Goal: Task Accomplishment & Management: Use online tool/utility

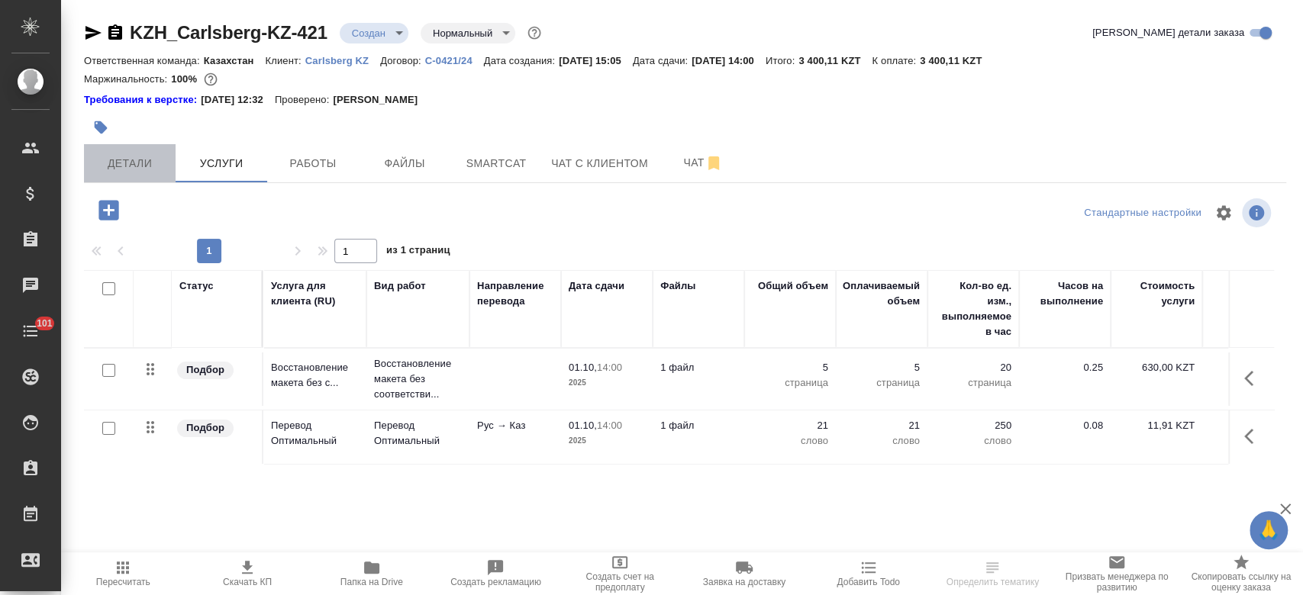
click at [153, 177] on button "Детали" at bounding box center [130, 163] width 92 height 38
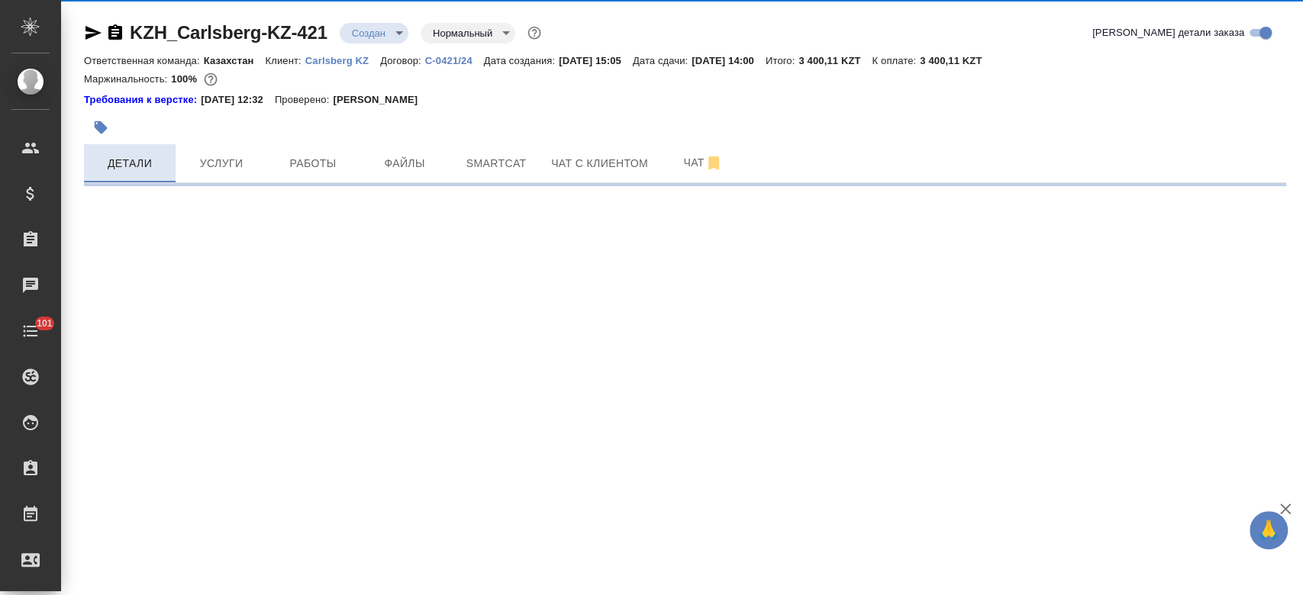
select select "RU"
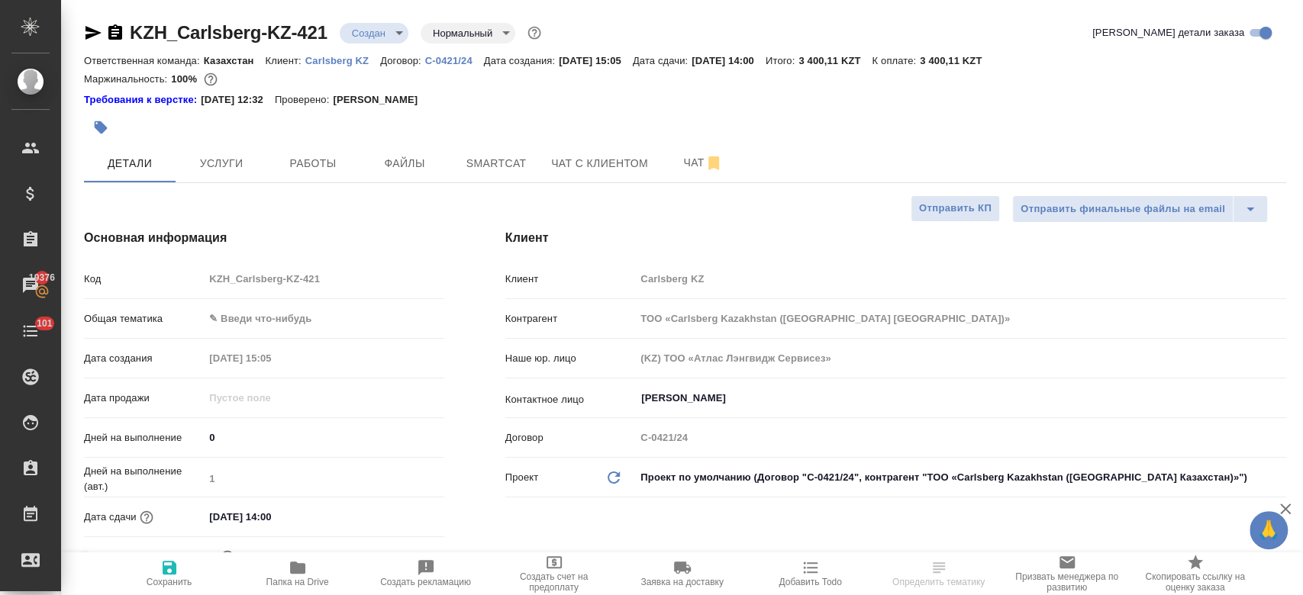
type textarea "x"
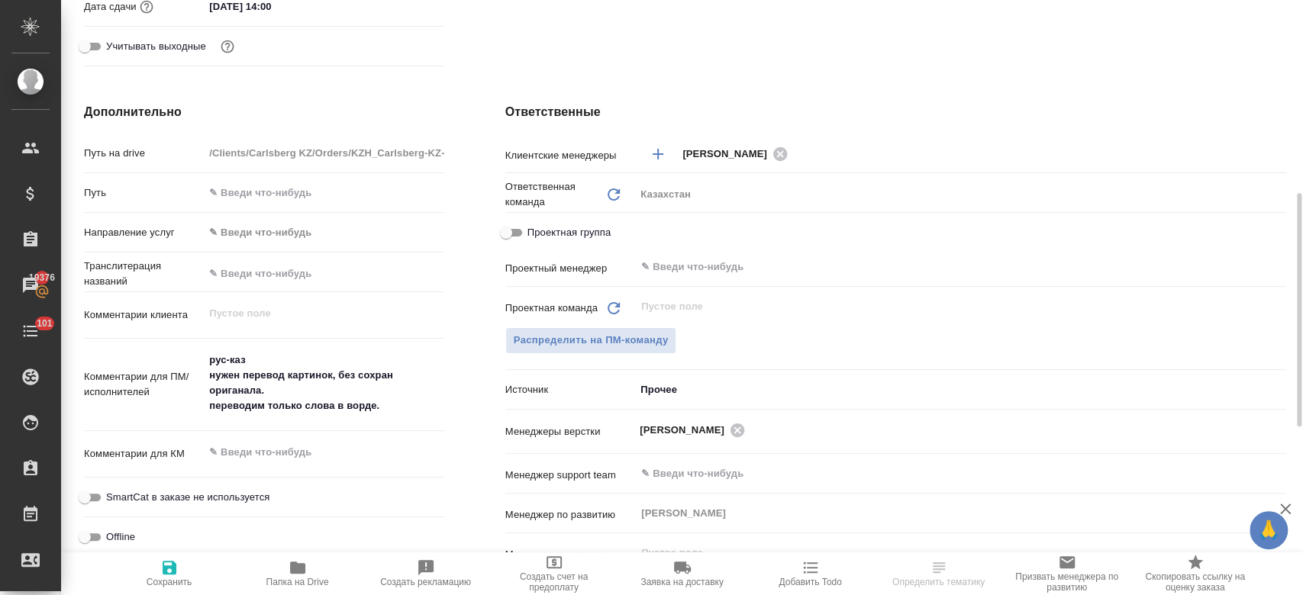
scroll to position [514, 0]
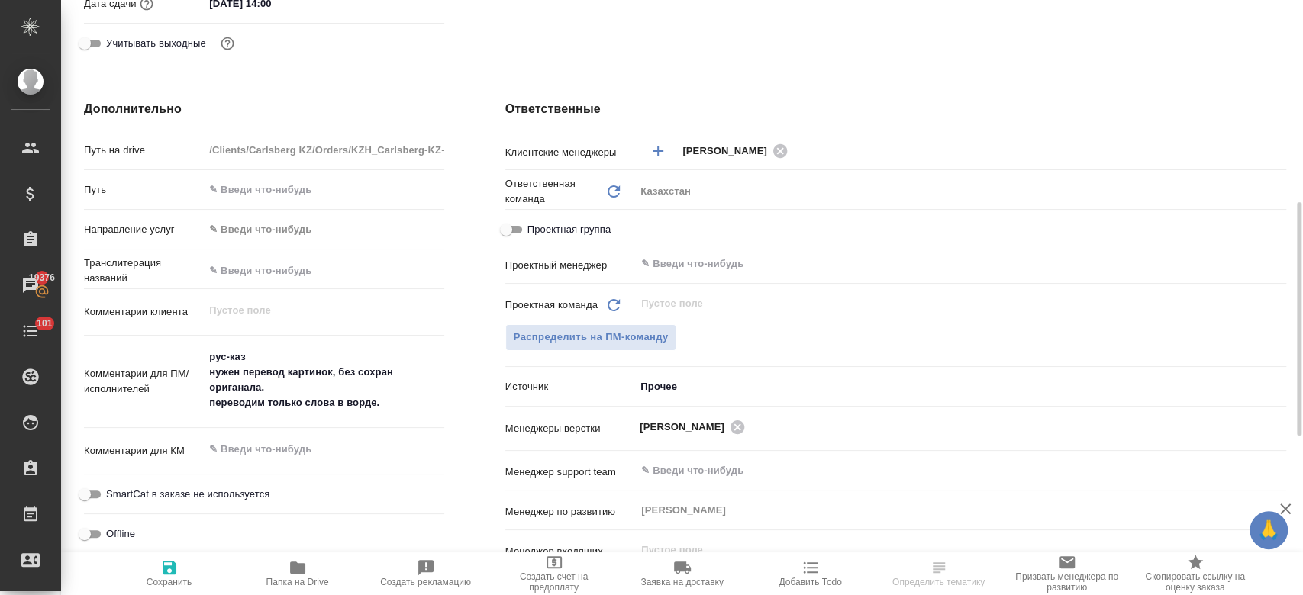
click at [558, 351] on div "Проектная команда Обновить ​ Распределить на ПМ-команду" at bounding box center [895, 331] width 781 height 83
click at [556, 340] on span "Распределить на ПМ-команду" at bounding box center [591, 338] width 155 height 18
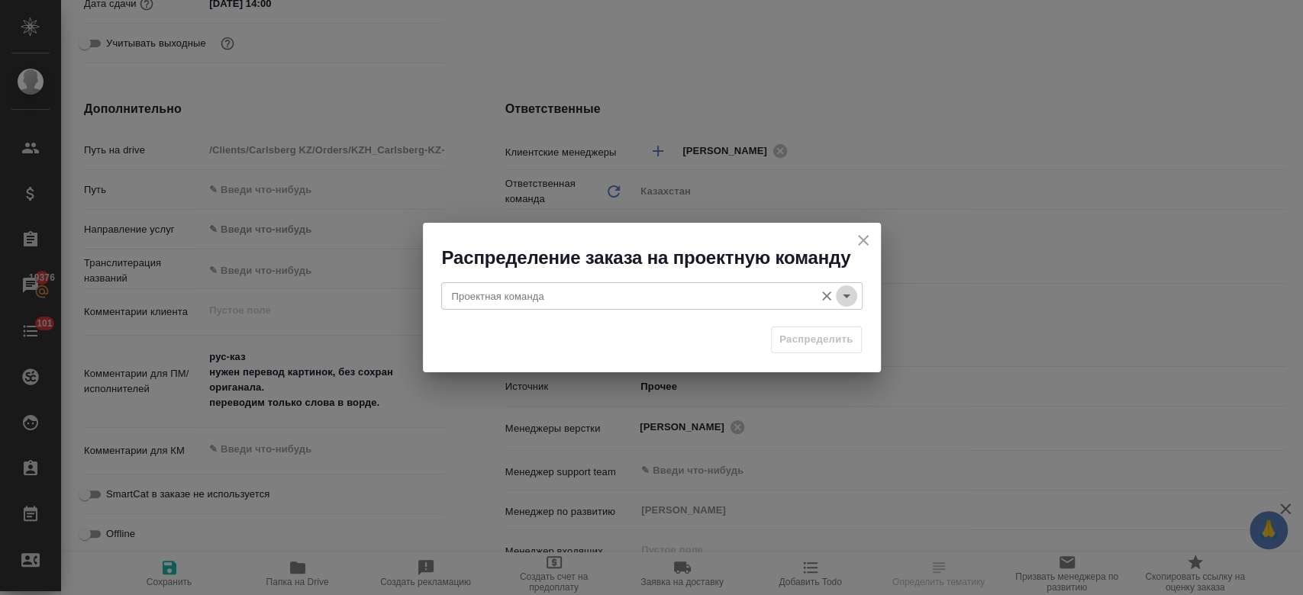
click at [844, 296] on icon "Open" at bounding box center [847, 297] width 8 height 4
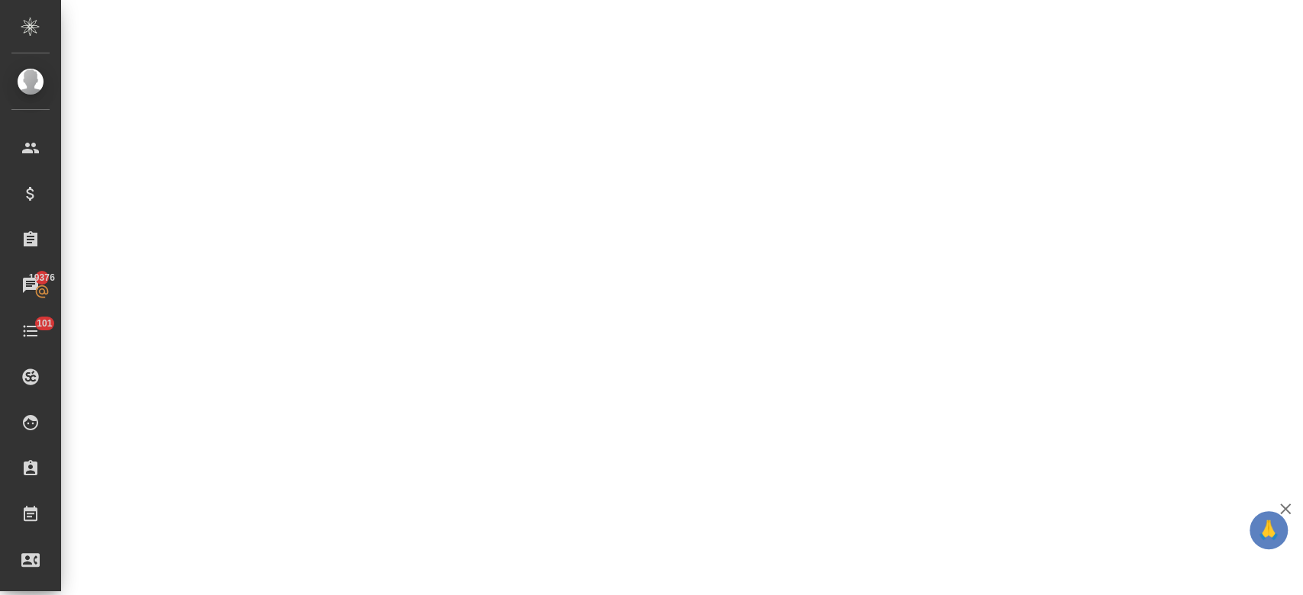
select select "RU"
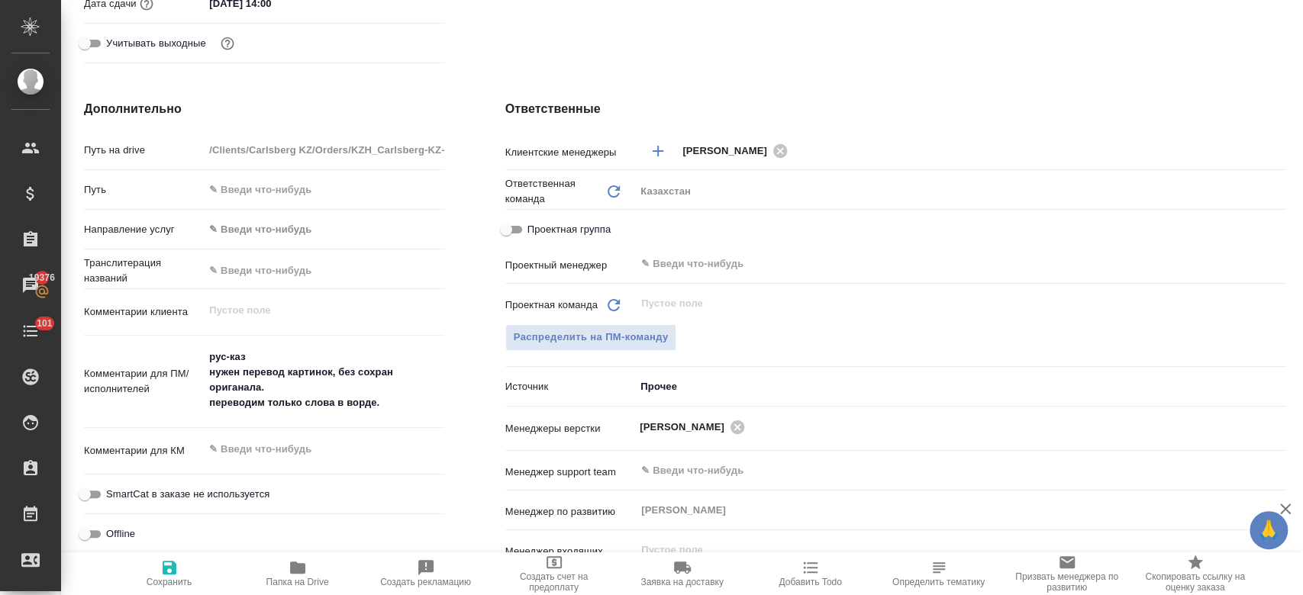
type textarea "x"
click at [631, 340] on span "Распределить на ПМ-команду" at bounding box center [591, 338] width 155 height 18
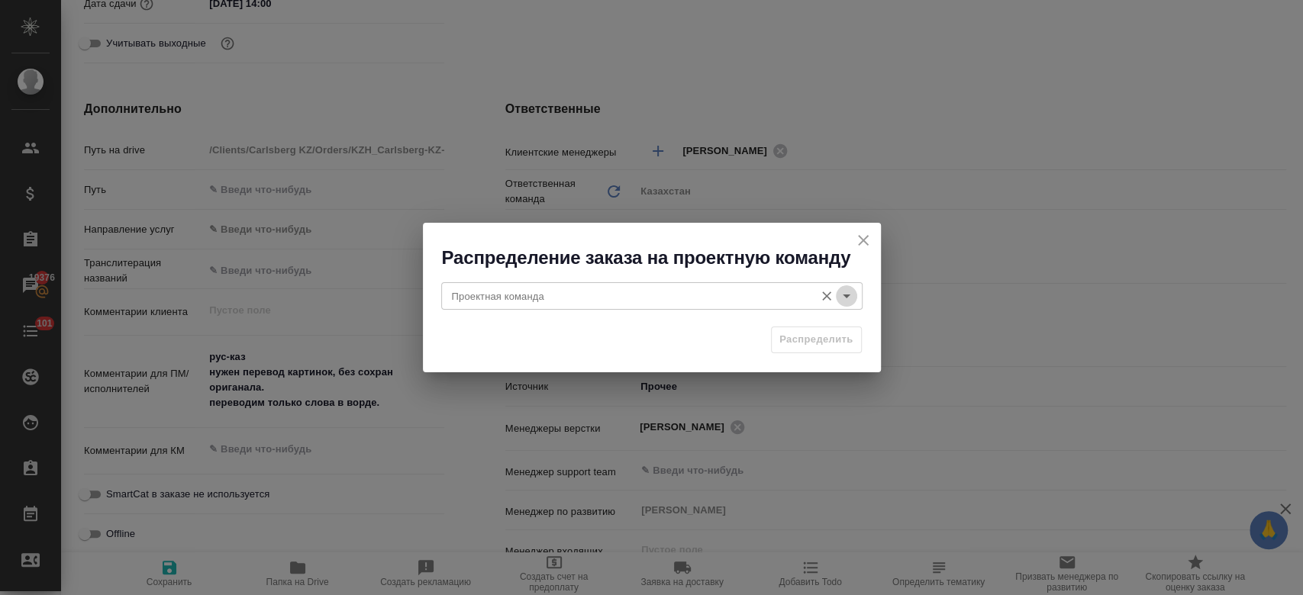
click at [855, 290] on icon "Open" at bounding box center [846, 296] width 18 height 18
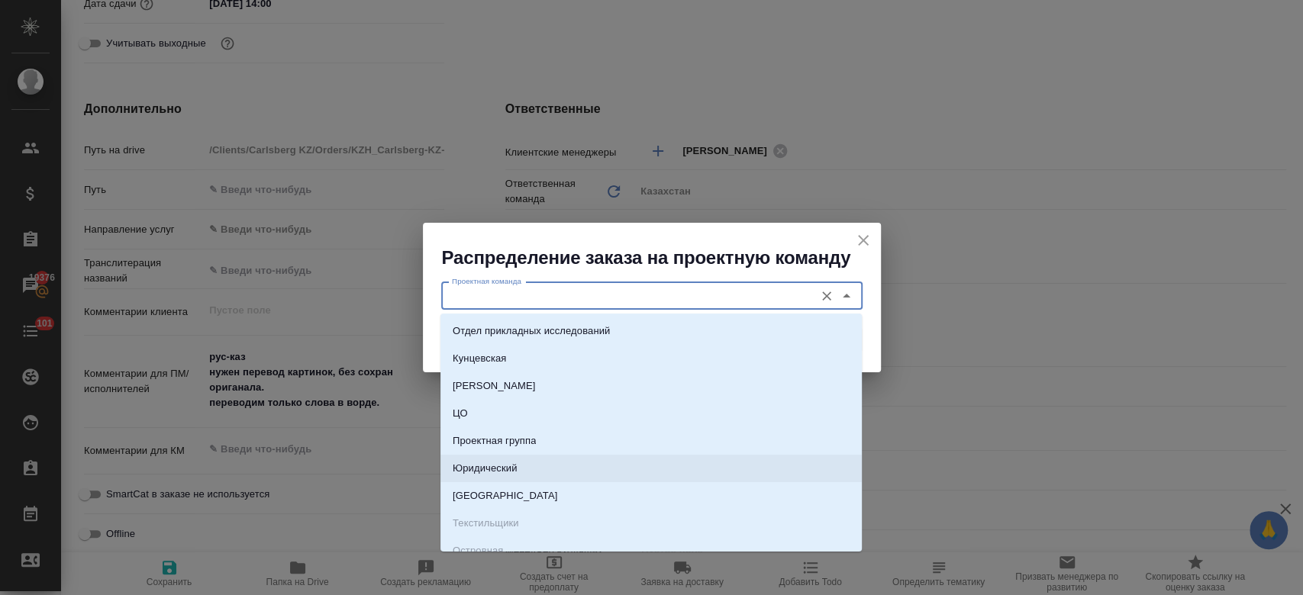
click at [601, 463] on li "Юридический" at bounding box center [650, 468] width 421 height 27
type input "Юридический"
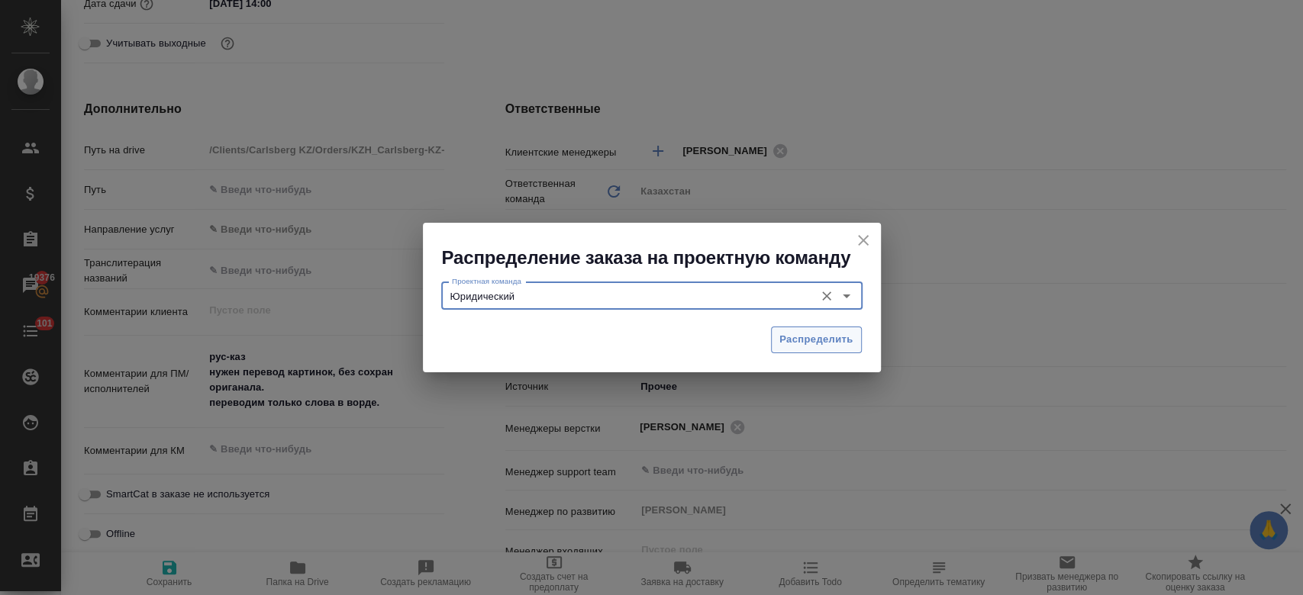
click at [792, 331] on button "Распределить" at bounding box center [816, 340] width 91 height 27
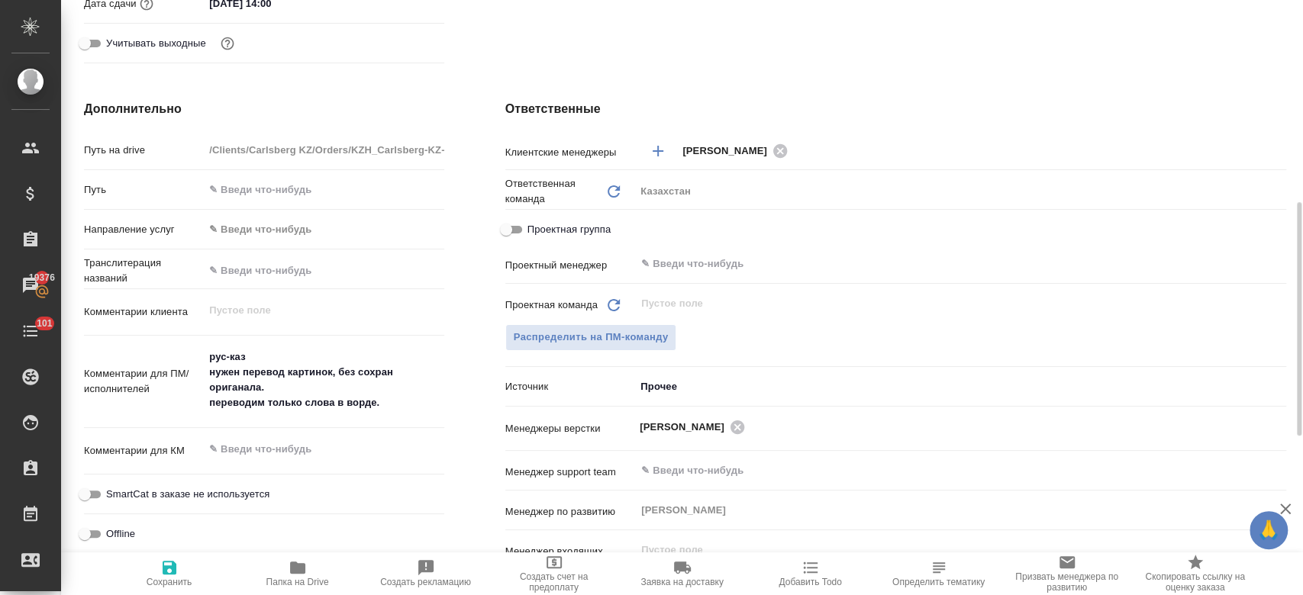
type textarea "x"
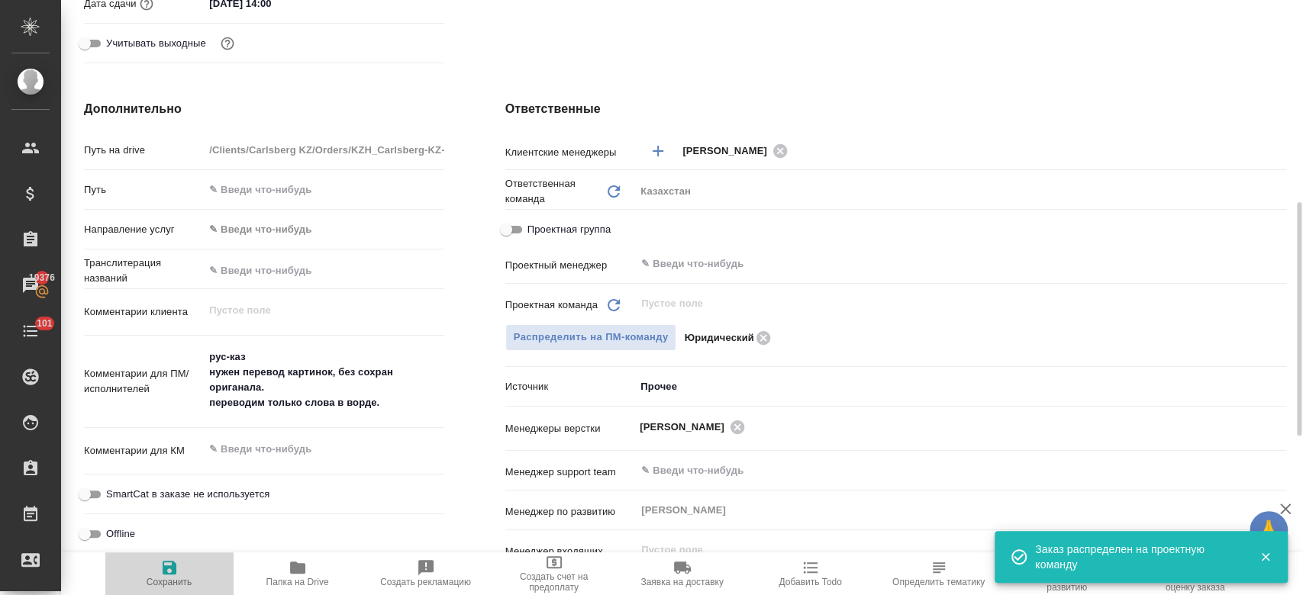
click at [187, 563] on span "Сохранить" at bounding box center [170, 573] width 110 height 29
type textarea "x"
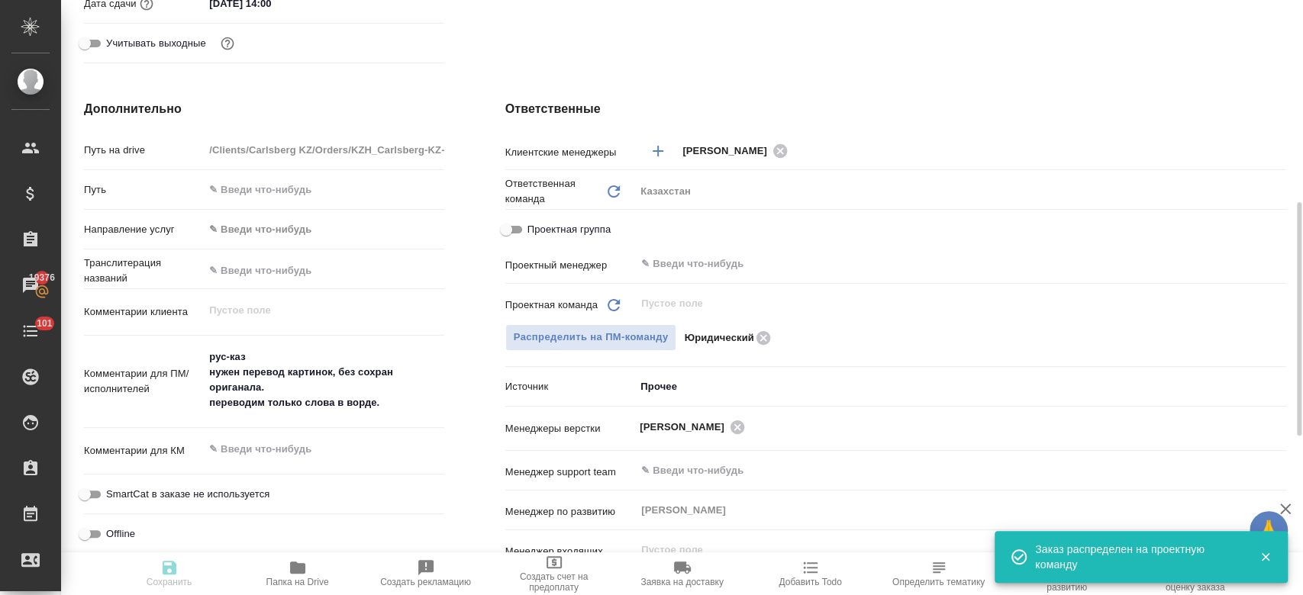
type textarea "x"
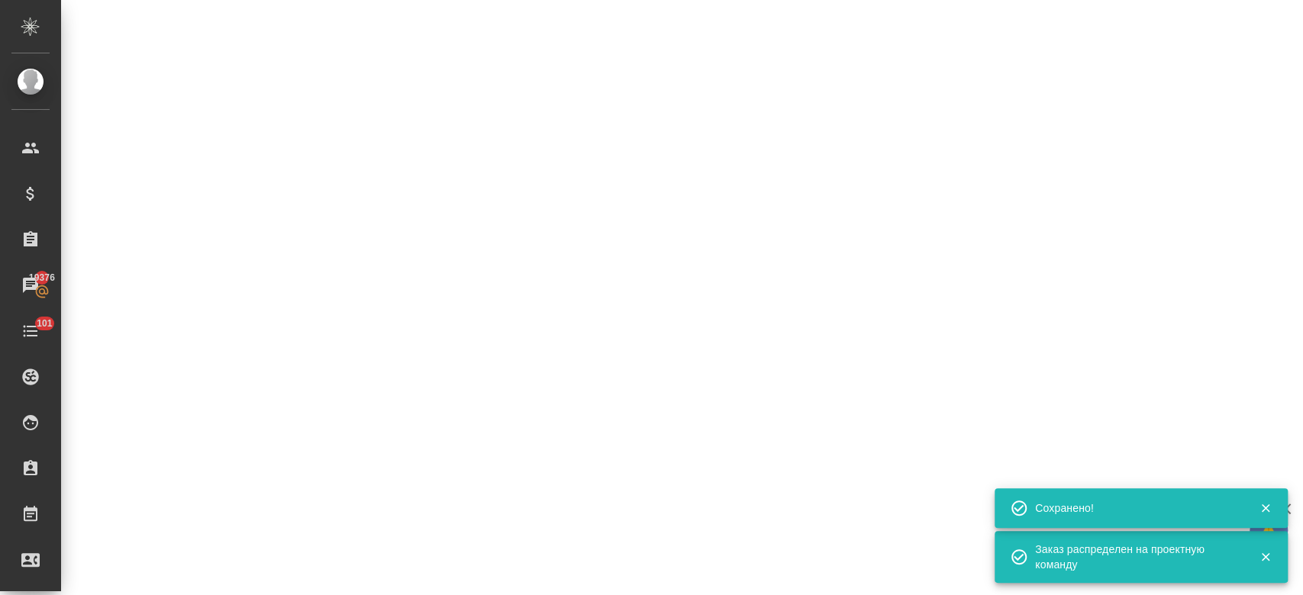
select select "RU"
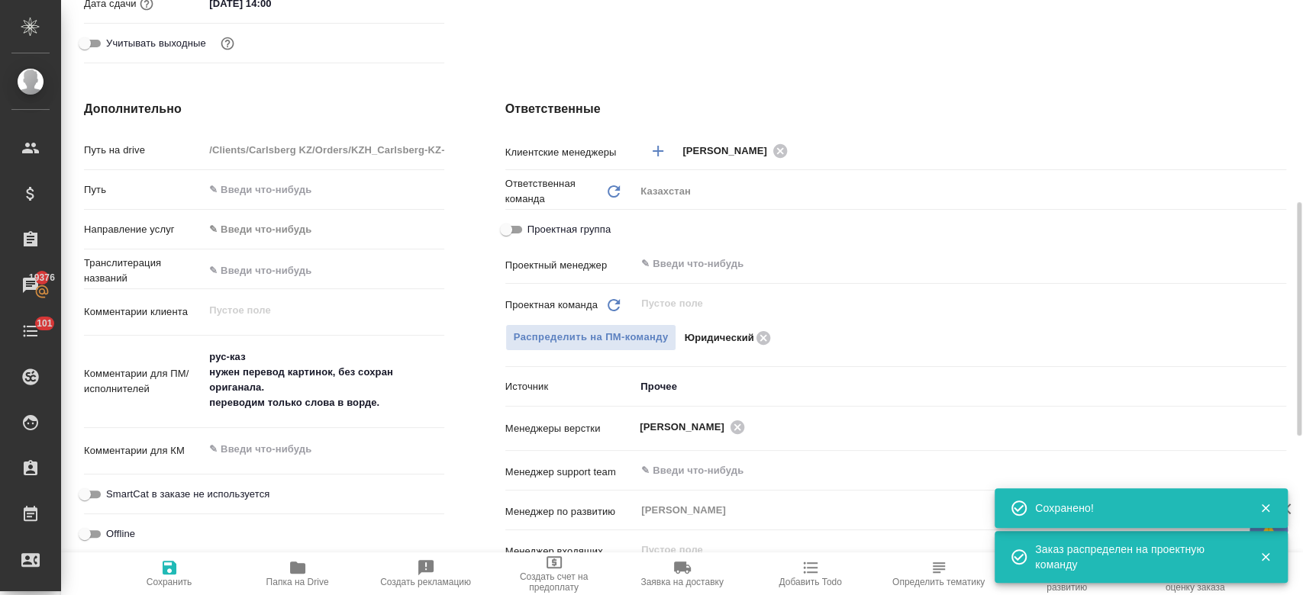
type textarea "x"
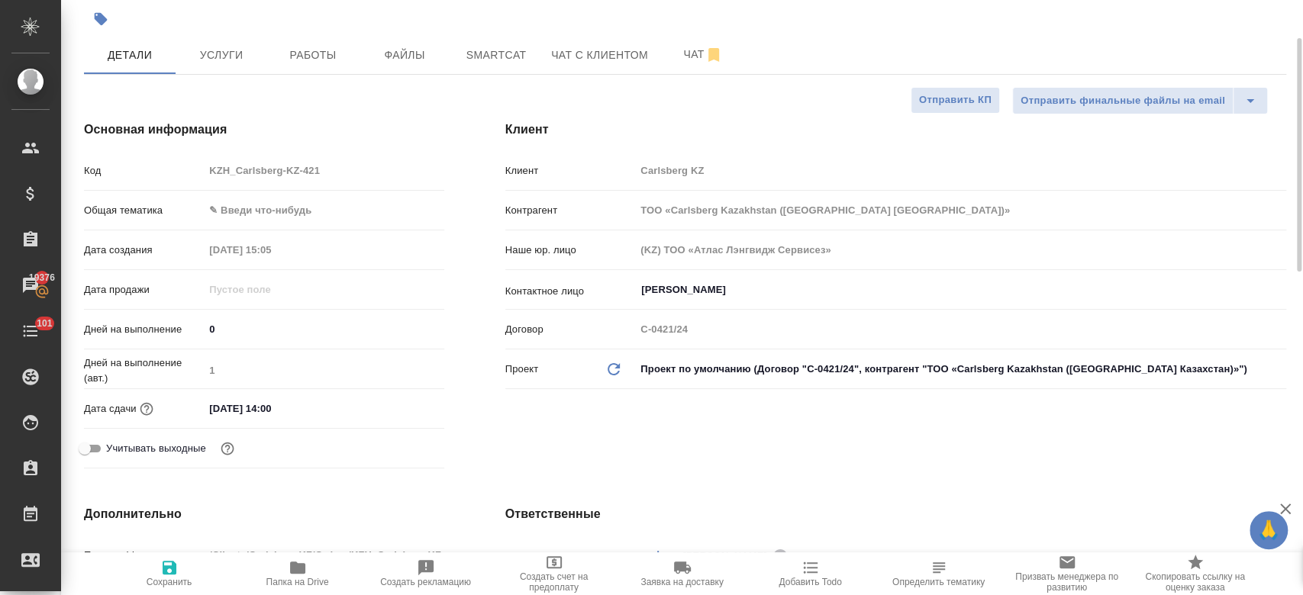
scroll to position [110, 0]
click at [275, 402] on input "01.10.2025 14:00" at bounding box center [272, 407] width 134 height 22
click at [400, 401] on icon "button" at bounding box center [400, 405] width 14 height 15
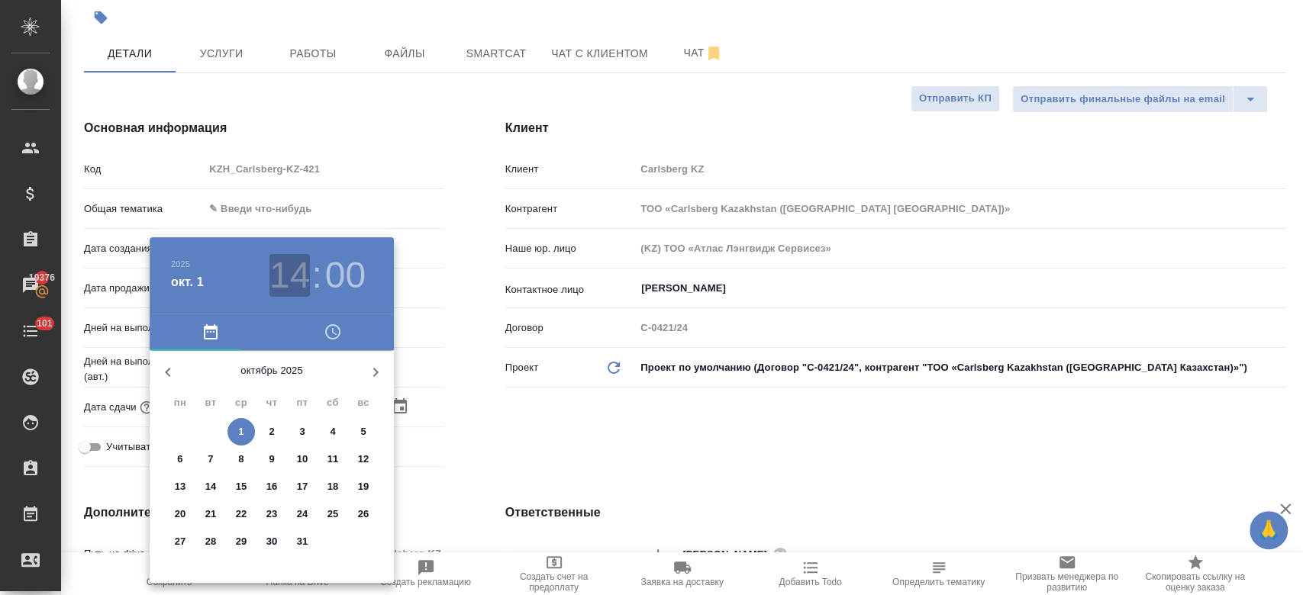
click at [289, 283] on h3 "14" at bounding box center [289, 275] width 40 height 43
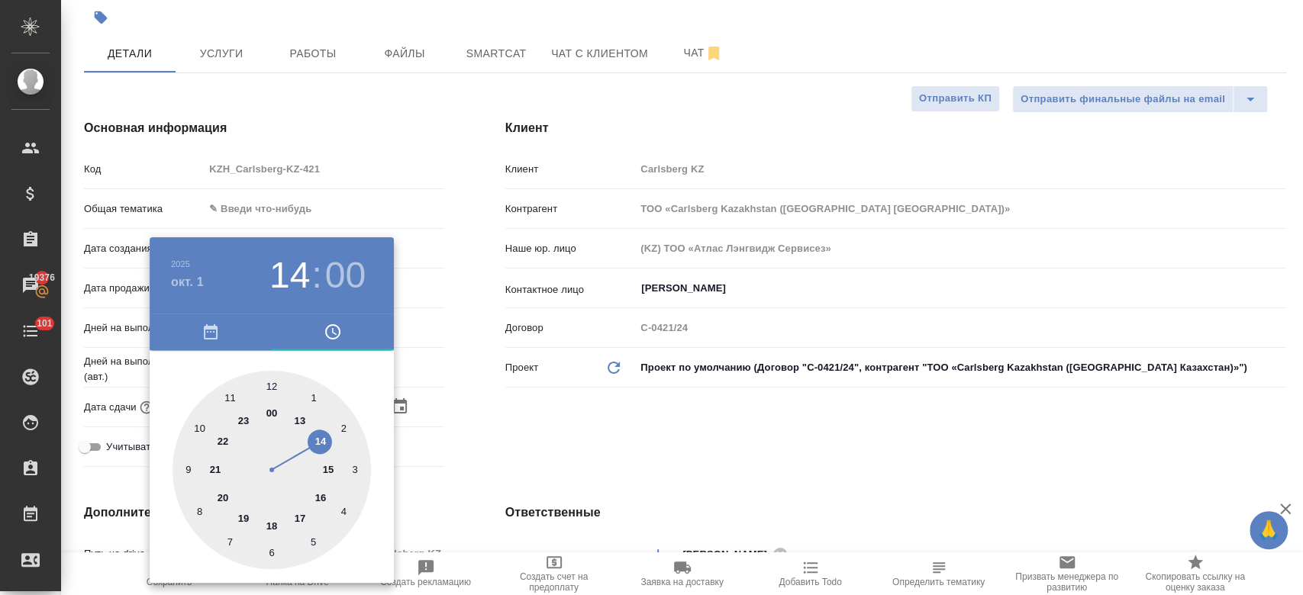
click at [329, 466] on div at bounding box center [272, 470] width 198 height 198
type input "01.10.2025 15:00"
type textarea "x"
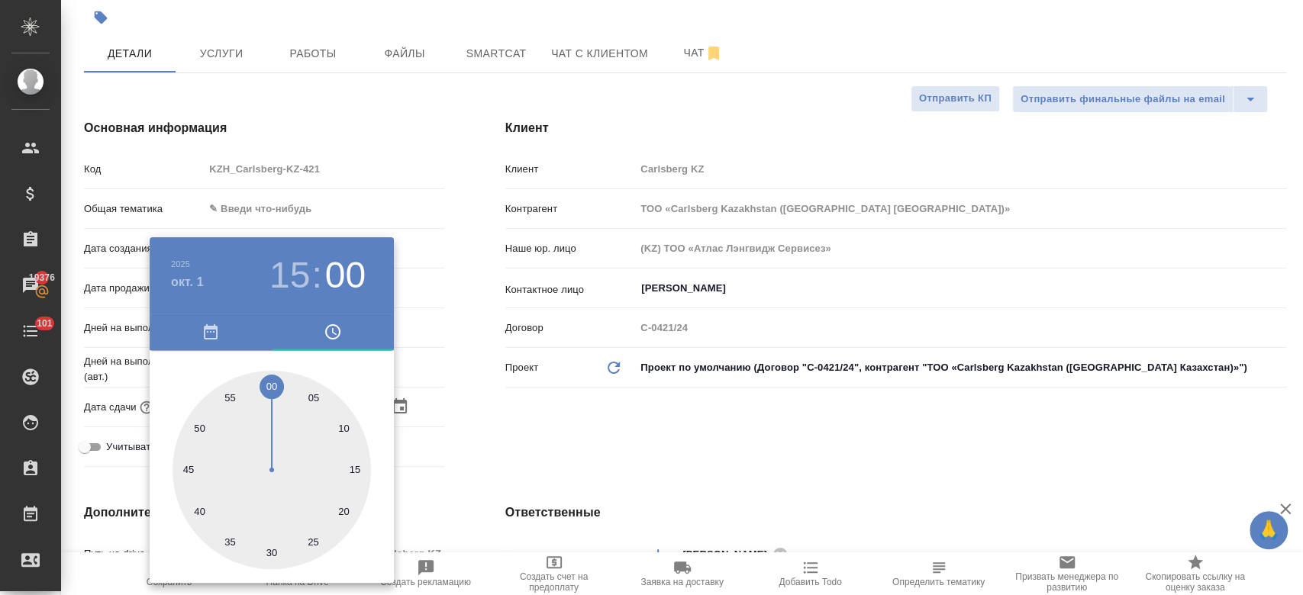
click at [531, 463] on div at bounding box center [651, 297] width 1303 height 595
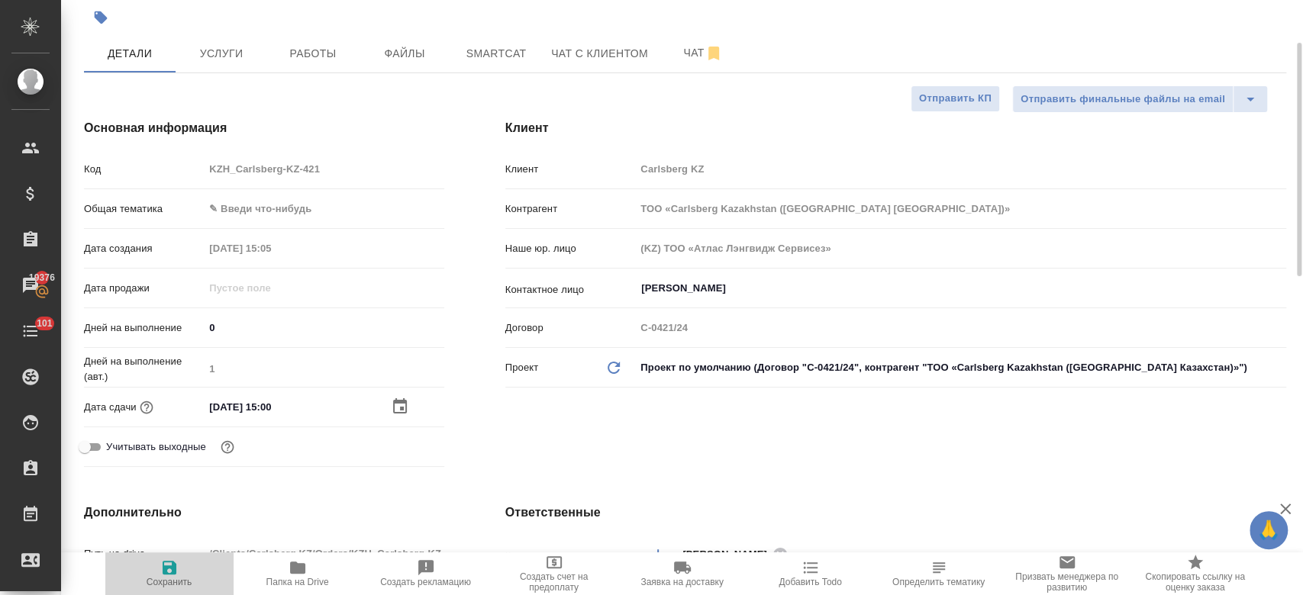
click at [182, 570] on span "Сохранить" at bounding box center [170, 573] width 110 height 29
type textarea "x"
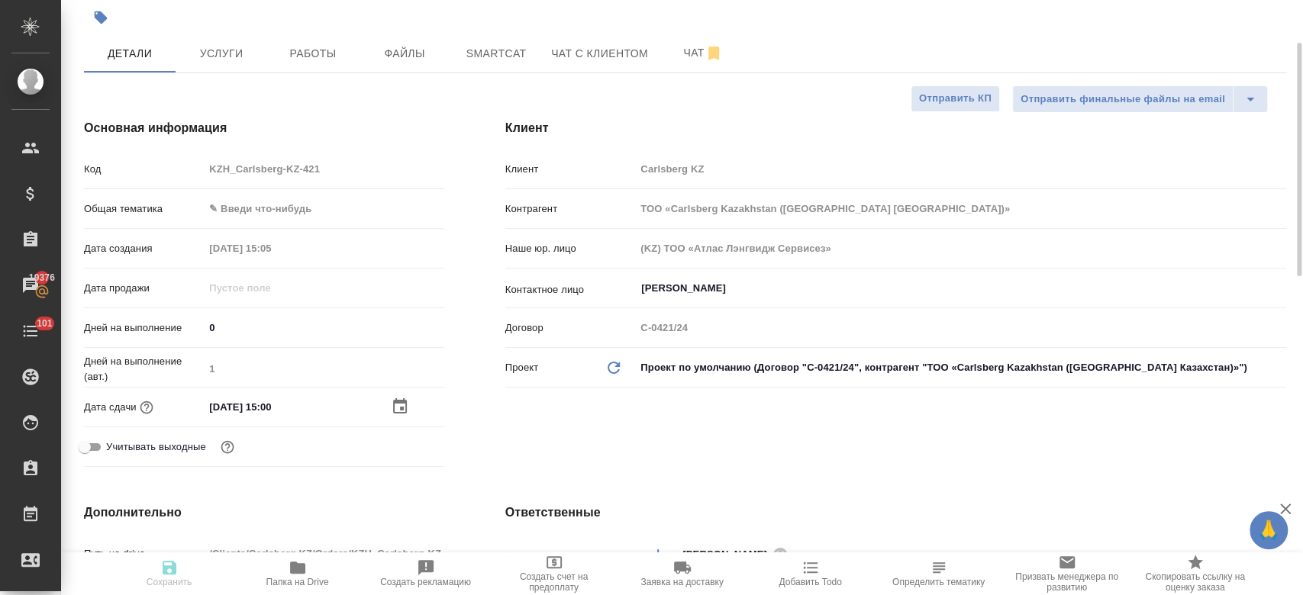
type textarea "x"
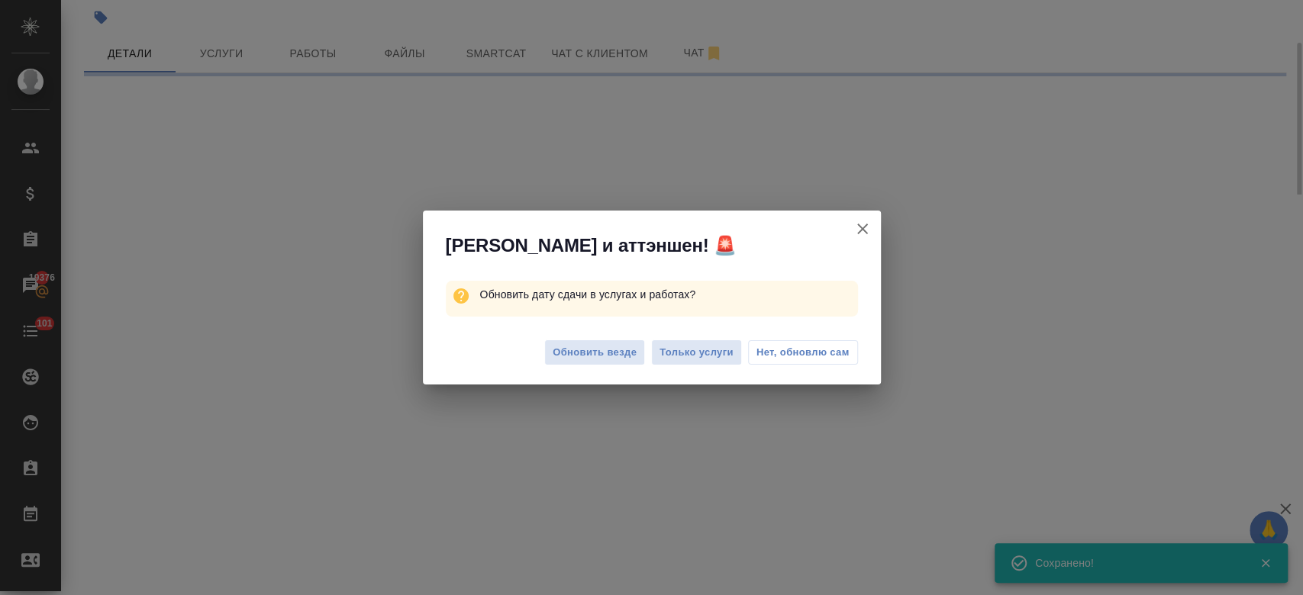
select select "RU"
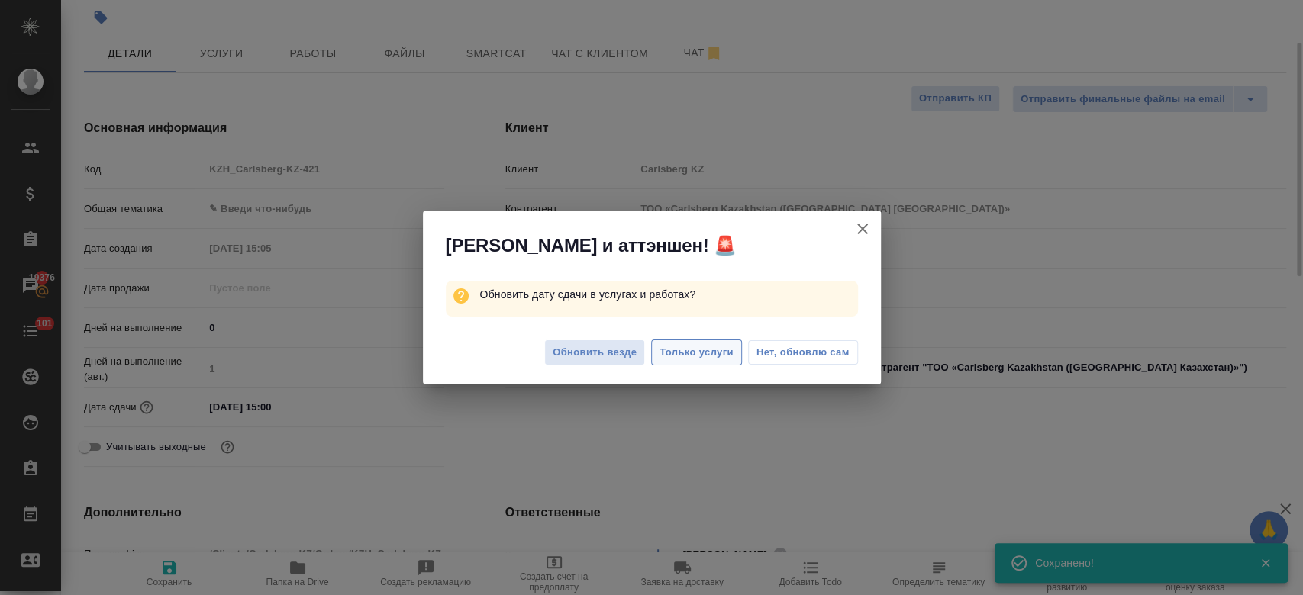
type textarea "x"
click at [698, 343] on button "Только услуги" at bounding box center [696, 353] width 91 height 27
type textarea "x"
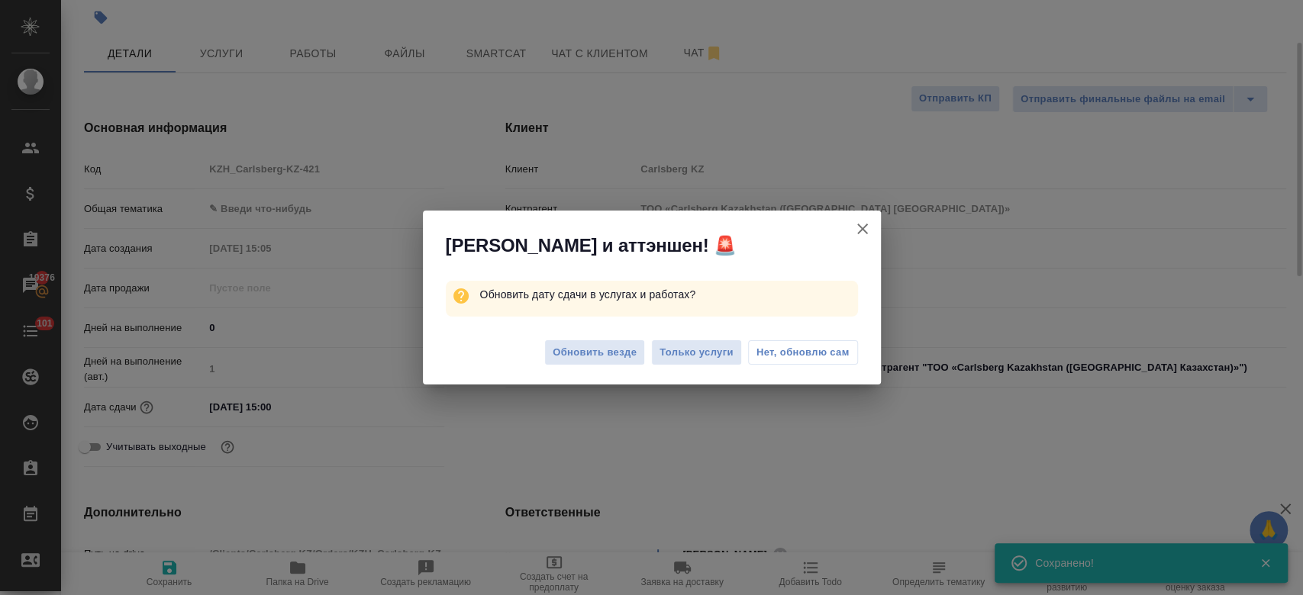
type textarea "x"
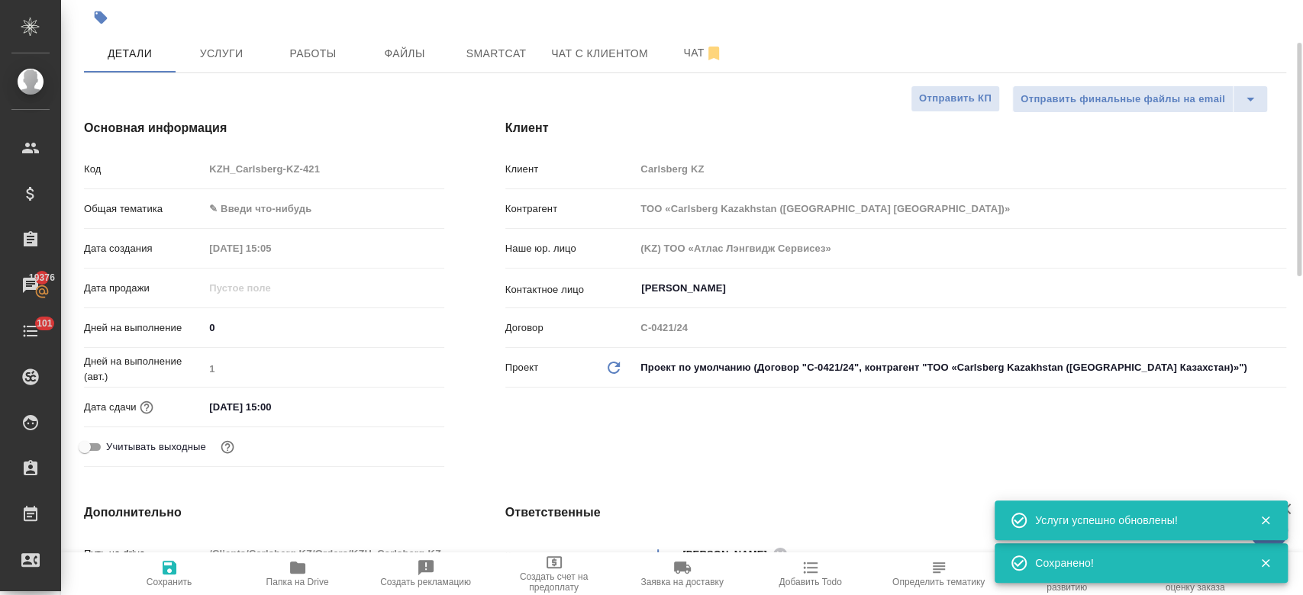
scroll to position [0, 0]
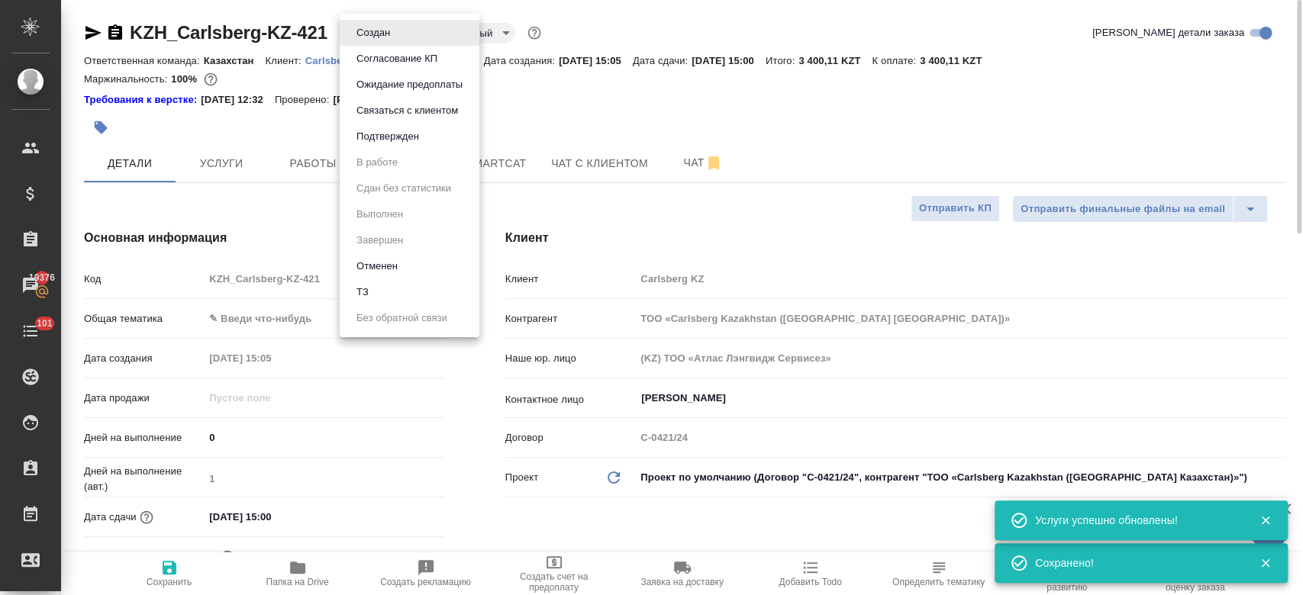
click at [383, 32] on body "🙏 .cls-1 fill:#fff; AWATERA Kosherbayeva Nazerke Клиенты Спецификации Заказы 19…" at bounding box center [651, 297] width 1303 height 595
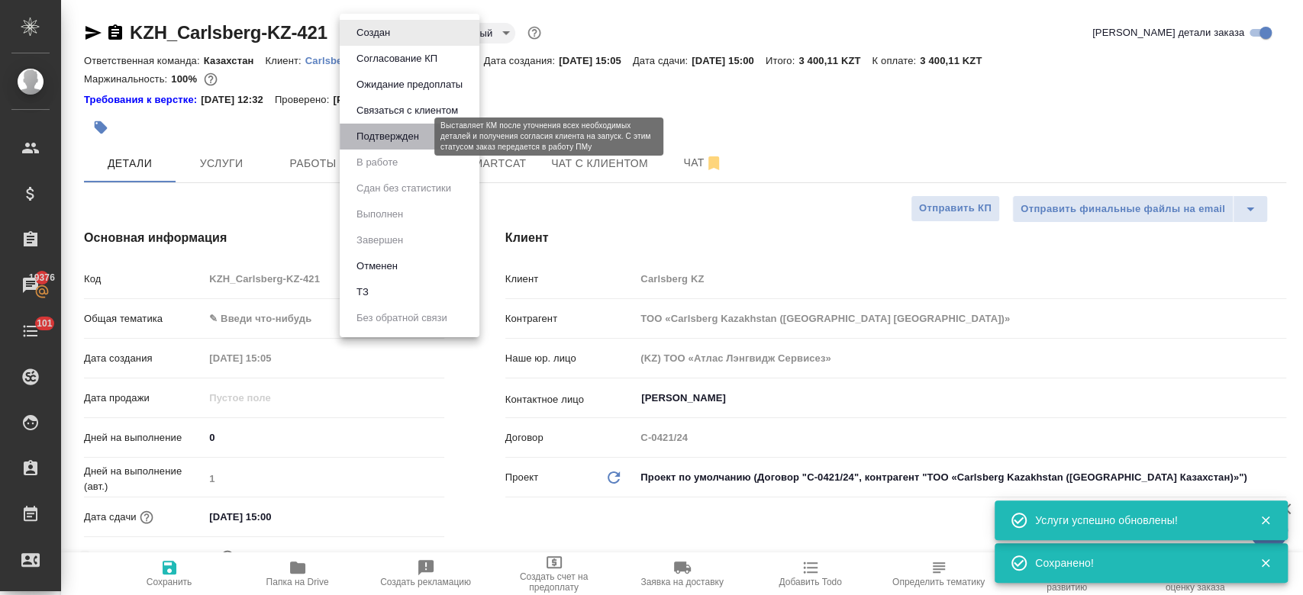
click at [398, 135] on button "Подтвержден" at bounding box center [388, 136] width 72 height 17
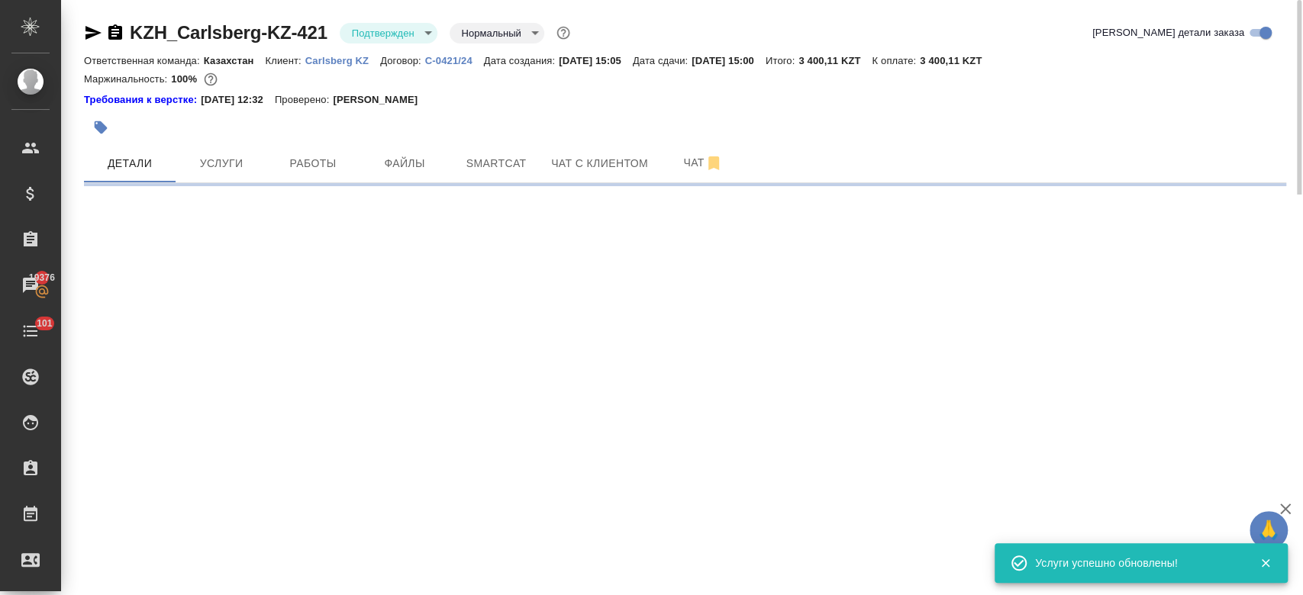
select select "RU"
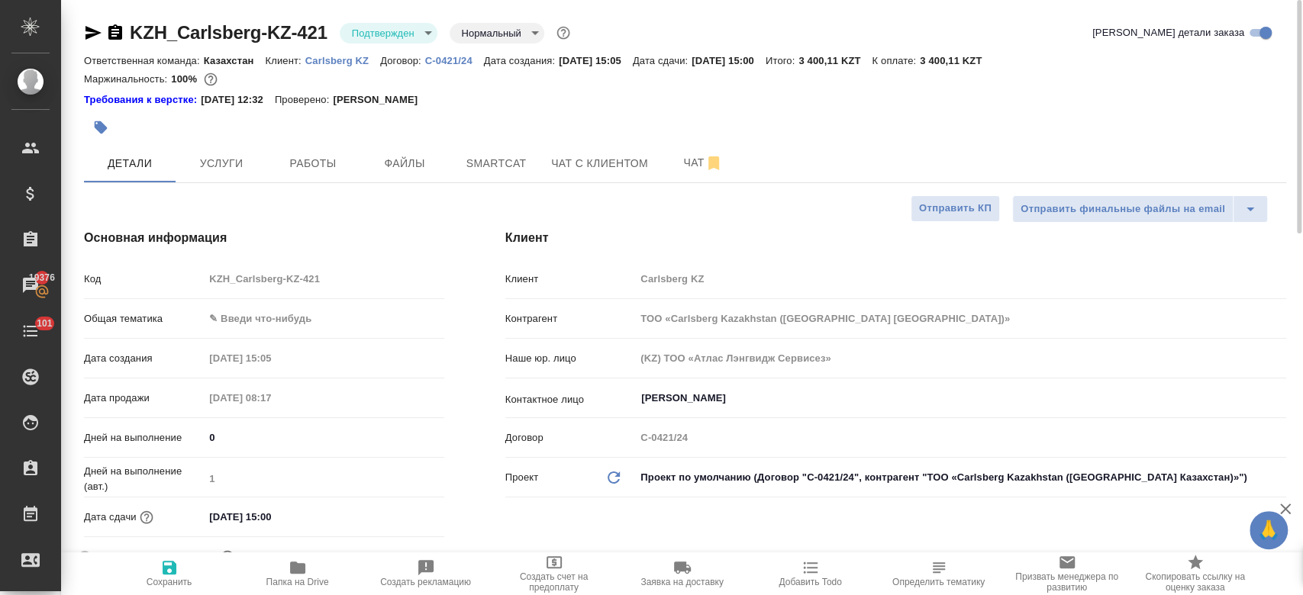
type textarea "x"
click at [95, 38] on icon "button" at bounding box center [93, 33] width 18 height 18
type textarea "x"
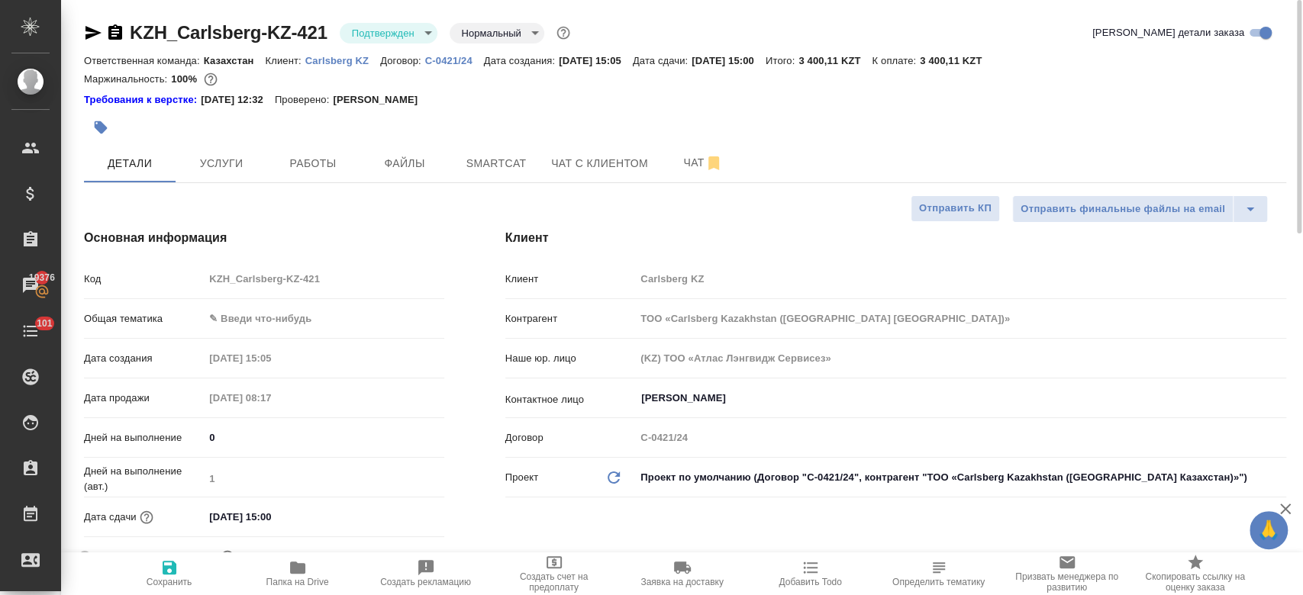
type textarea "x"
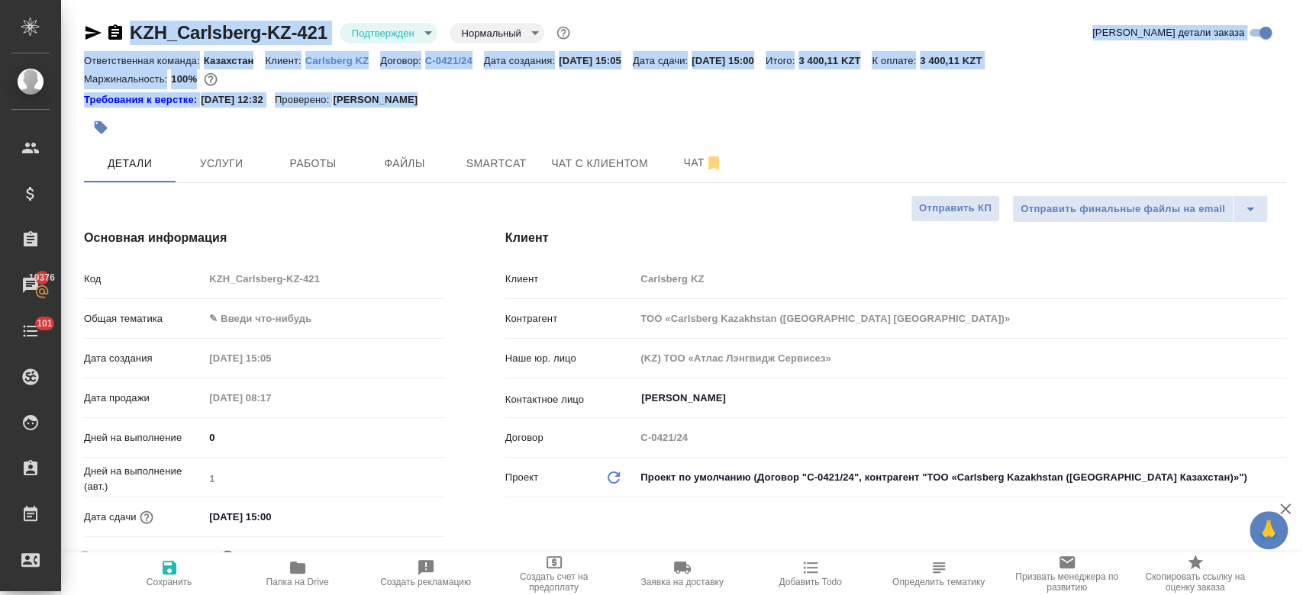
drag, startPoint x: 514, startPoint y: 124, endPoint x: 99, endPoint y: -22, distance: 439.4
click at [99, 0] on html "🙏 .cls-1 fill:#fff; AWATERA Kosherbayeva Nazerke Клиенты Спецификации Заказы 19…" at bounding box center [651, 297] width 1303 height 595
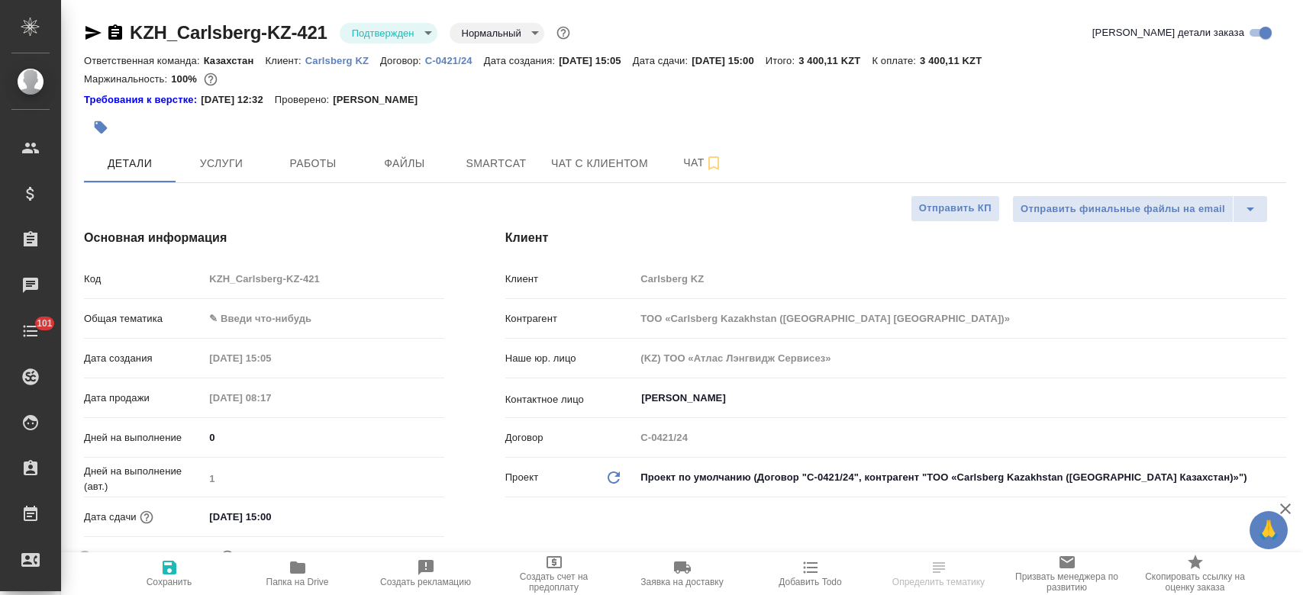
select select "RU"
click at [540, 108] on div at bounding box center [685, 109] width 1202 height 3
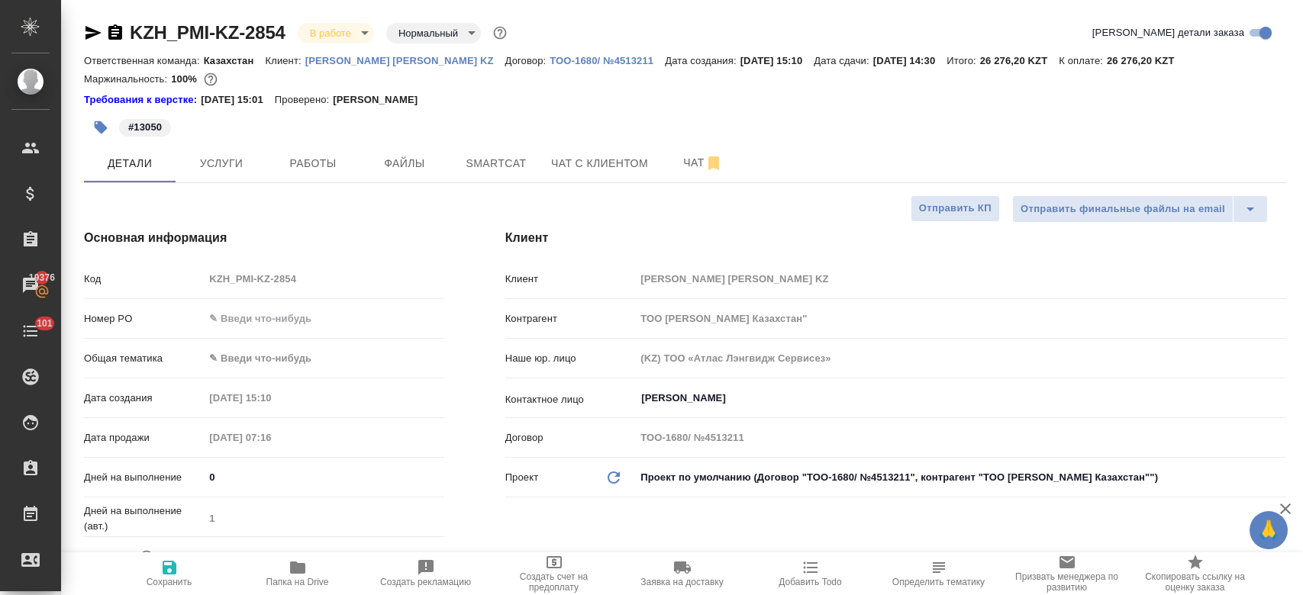
select select "RU"
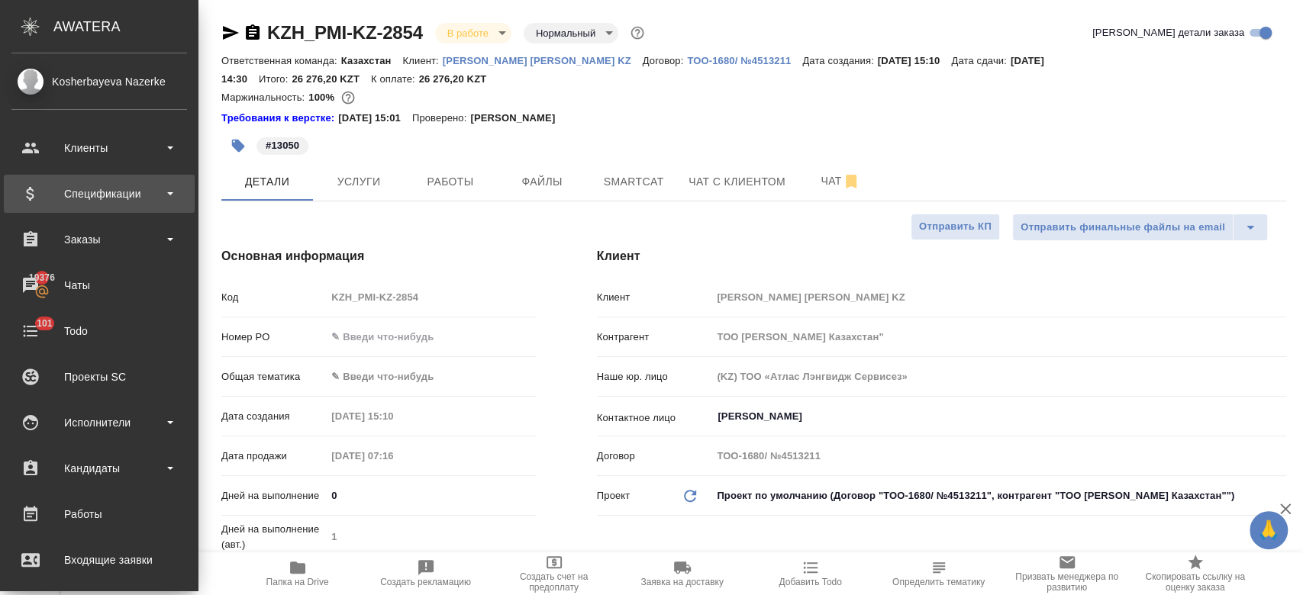
click at [122, 189] on div "Спецификации" at bounding box center [99, 193] width 176 height 23
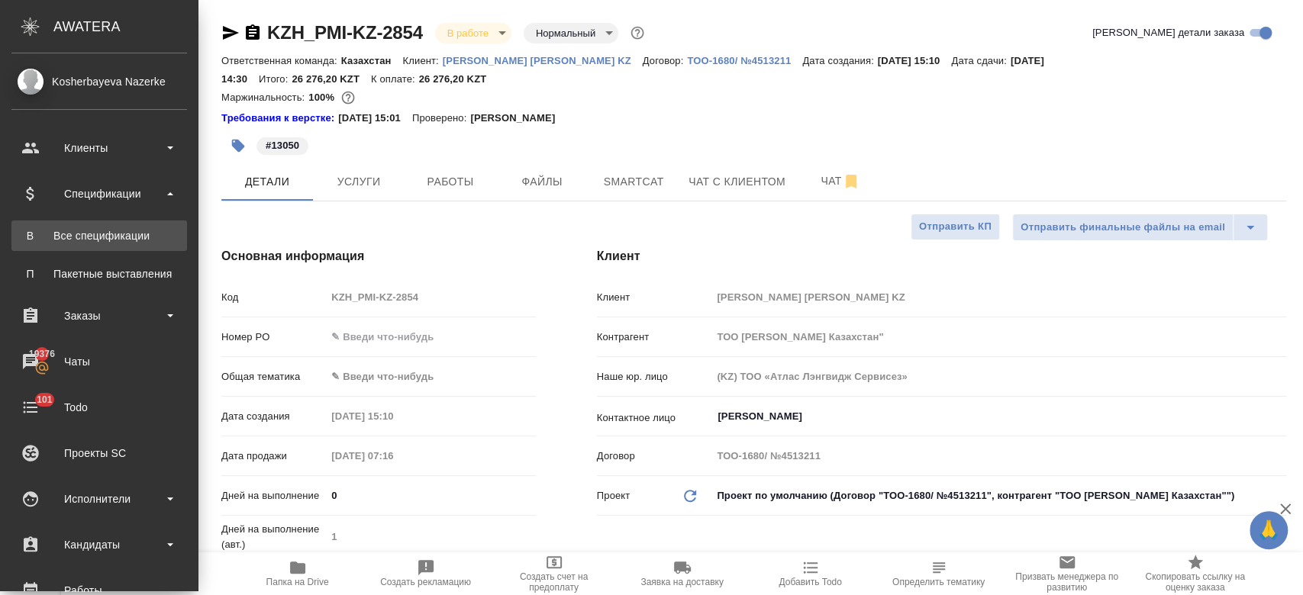
click at [131, 243] on div "Все спецификации" at bounding box center [99, 235] width 160 height 15
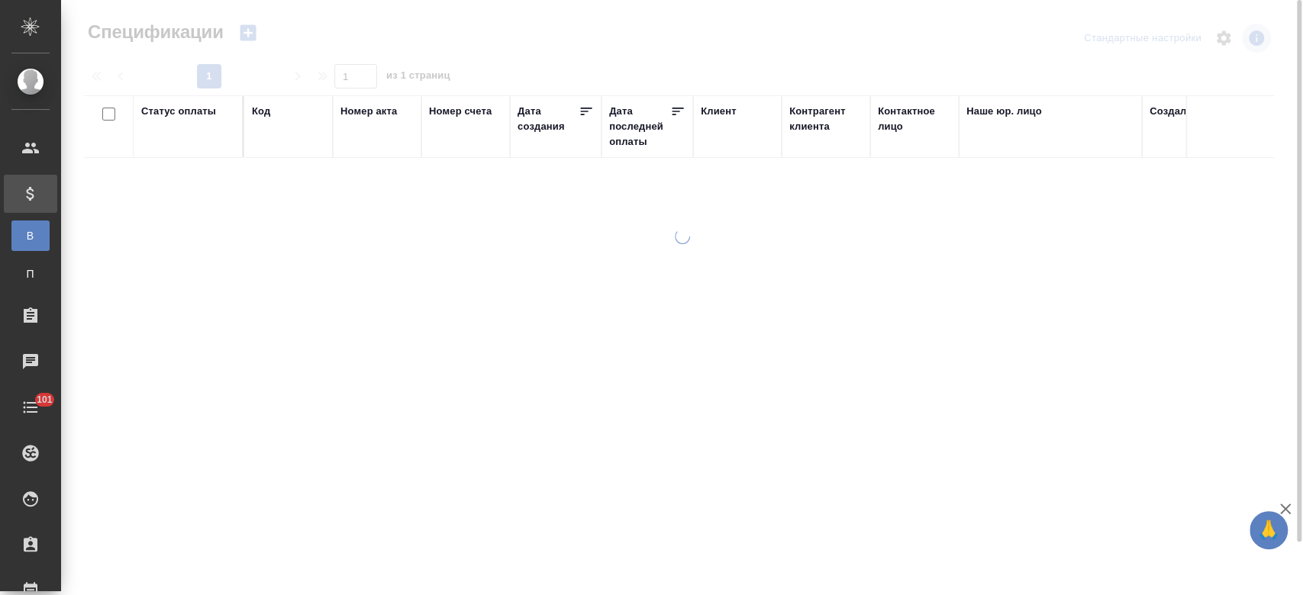
click at [252, 34] on icon "button" at bounding box center [248, 33] width 16 height 16
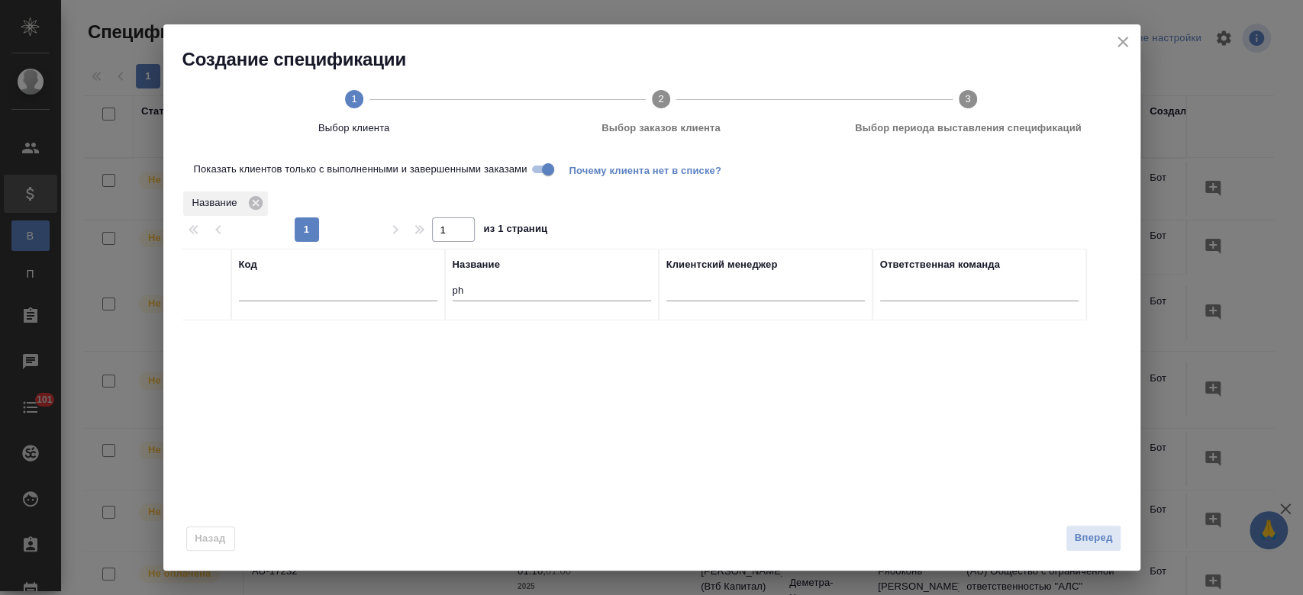
click at [252, 34] on div "Создание спецификации 1 Выбор клиента 2 Выбор заказов клиента 3 Выбор периода в…" at bounding box center [651, 89] width 977 height 130
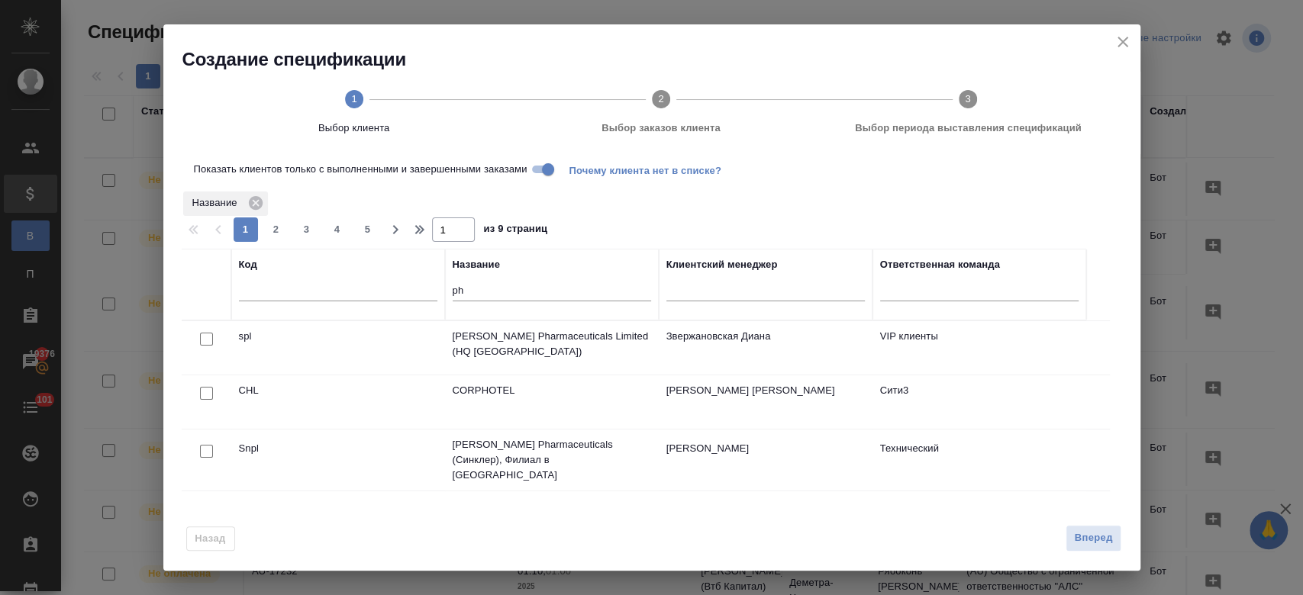
click at [478, 289] on input "ph" at bounding box center [552, 291] width 198 height 19
type input "p"
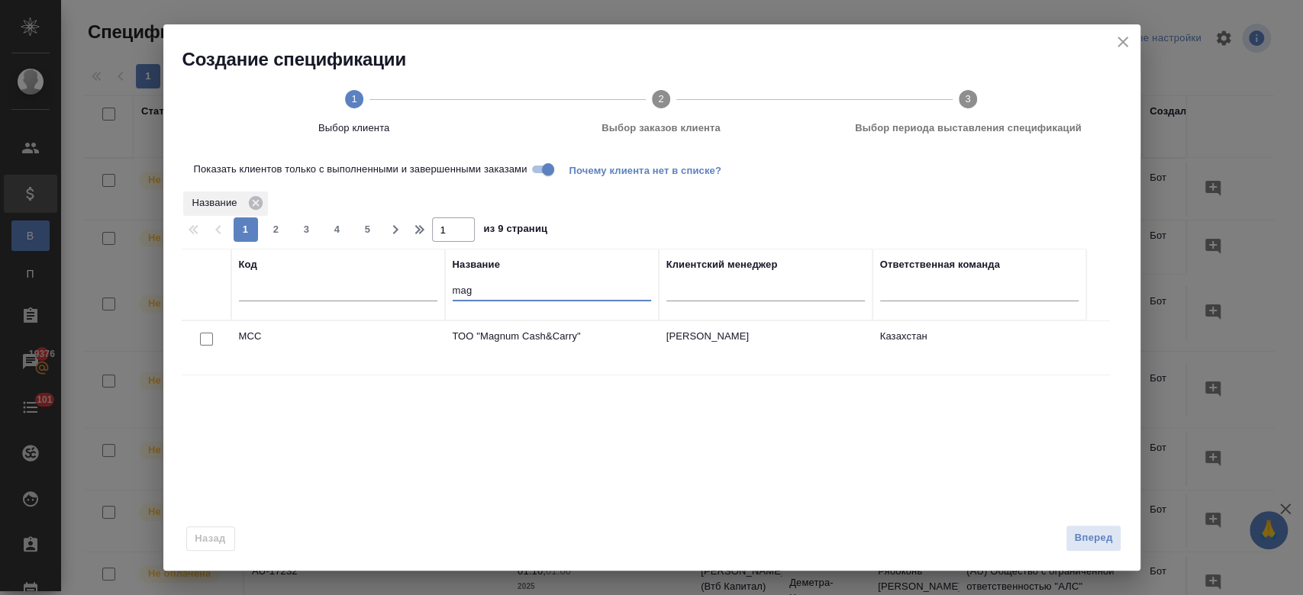
type input "mag"
click at [542, 173] on input "Показать клиентов только с выполненными и завершенными заказами" at bounding box center [548, 169] width 55 height 18
click at [205, 344] on input "checkbox" at bounding box center [206, 339] width 13 height 13
checkbox input "true"
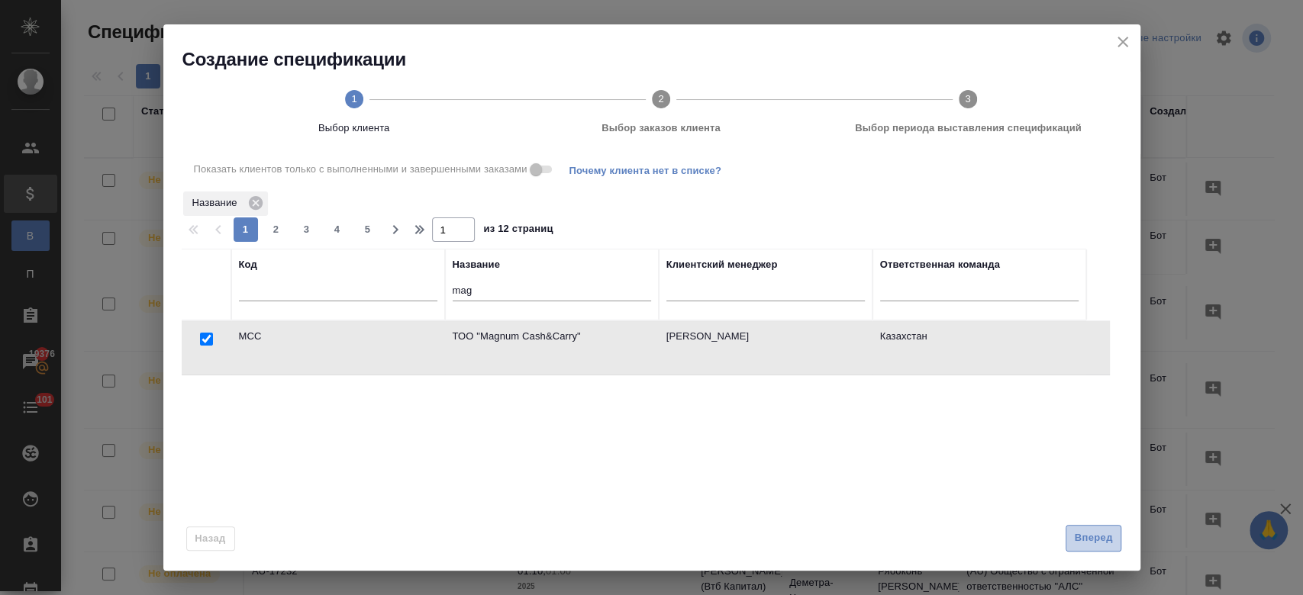
click at [1096, 550] on button "Вперед" at bounding box center [1093, 538] width 55 height 27
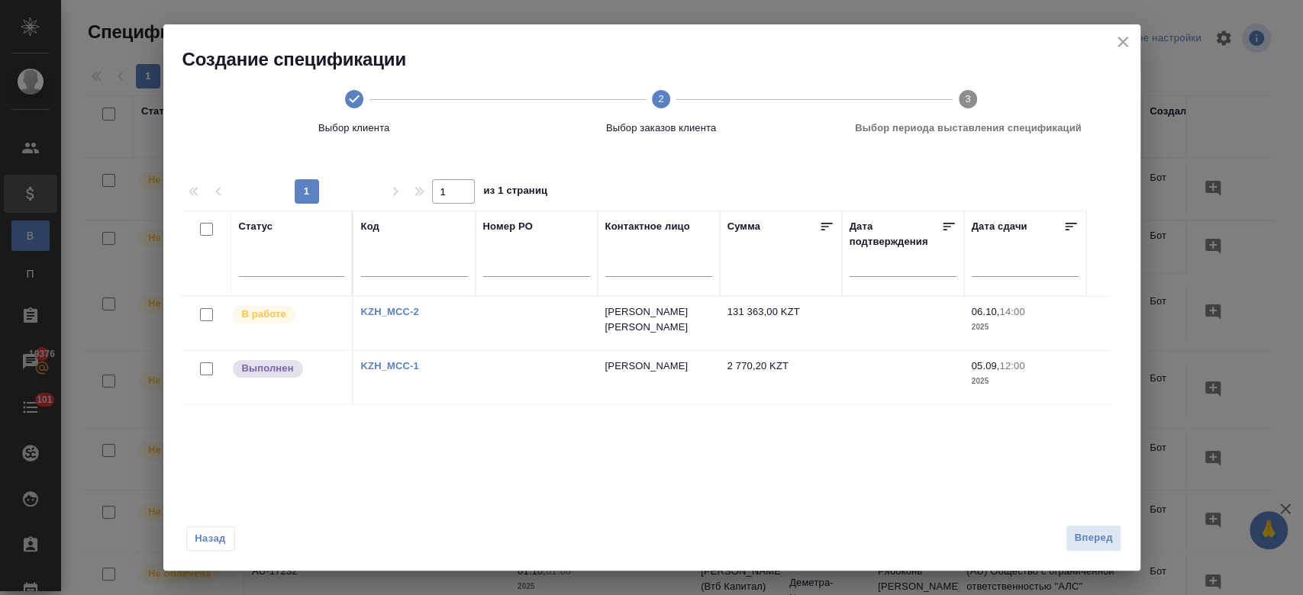
click at [208, 366] on input "checkbox" at bounding box center [206, 369] width 13 height 13
checkbox input "true"
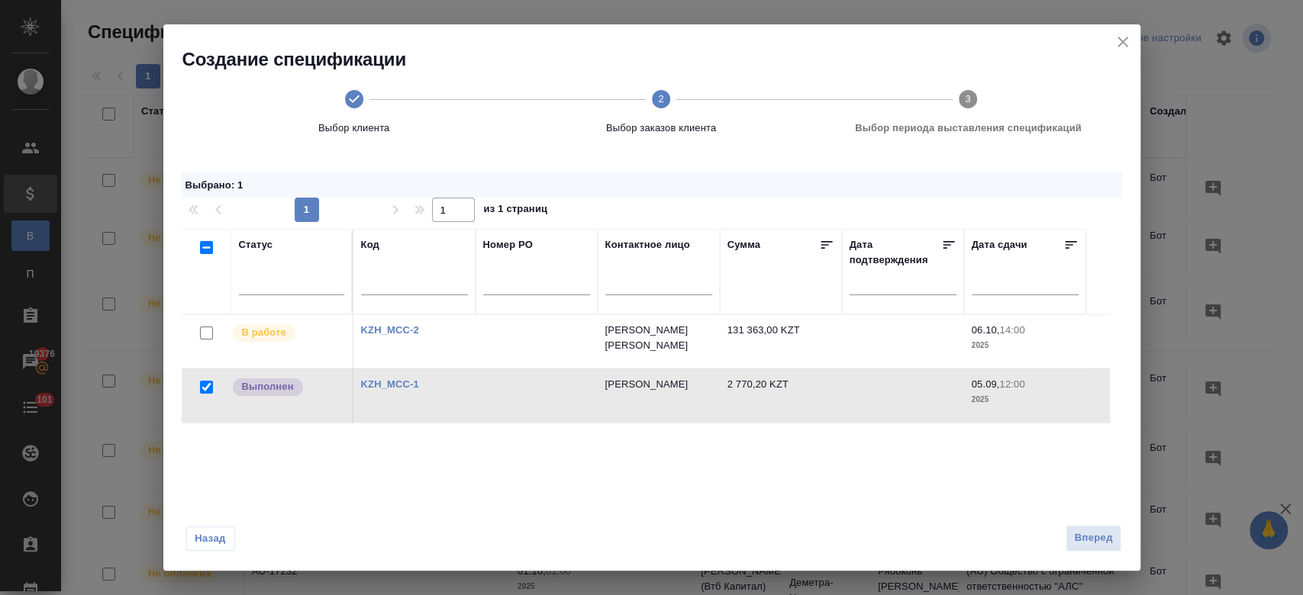
click at [1096, 553] on div "Назад Вперед" at bounding box center [651, 535] width 977 height 72
click at [1089, 537] on span "Вперед" at bounding box center [1093, 539] width 38 height 18
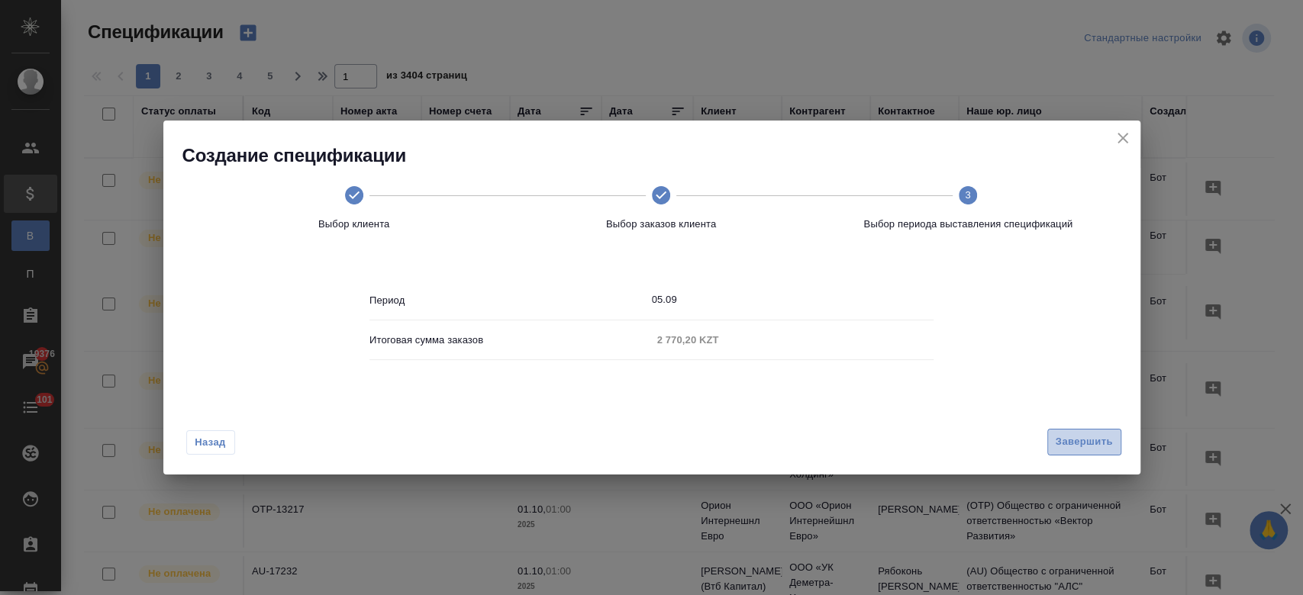
click at [1085, 444] on span "Завершить" at bounding box center [1084, 443] width 57 height 18
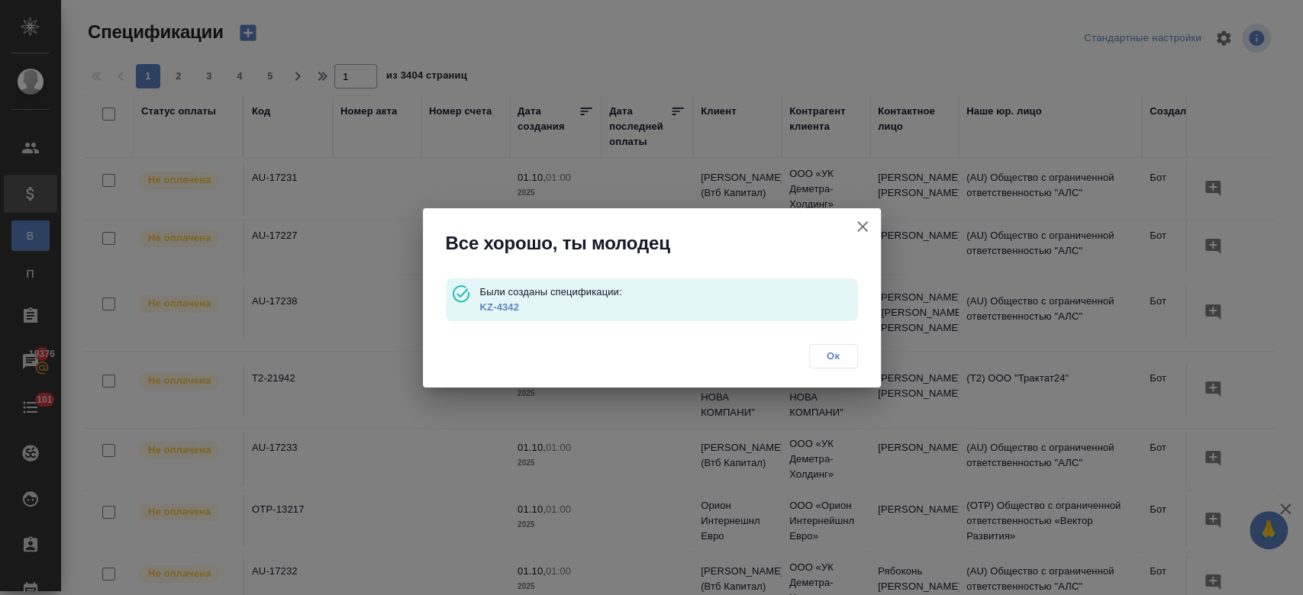
drag, startPoint x: 605, startPoint y: 321, endPoint x: 348, endPoint y: 299, distance: 257.4
click at [392, 275] on div "Все хорошо, ты молодец Были созданы спецификации: KZ-4342 Ок" at bounding box center [651, 297] width 1303 height 595
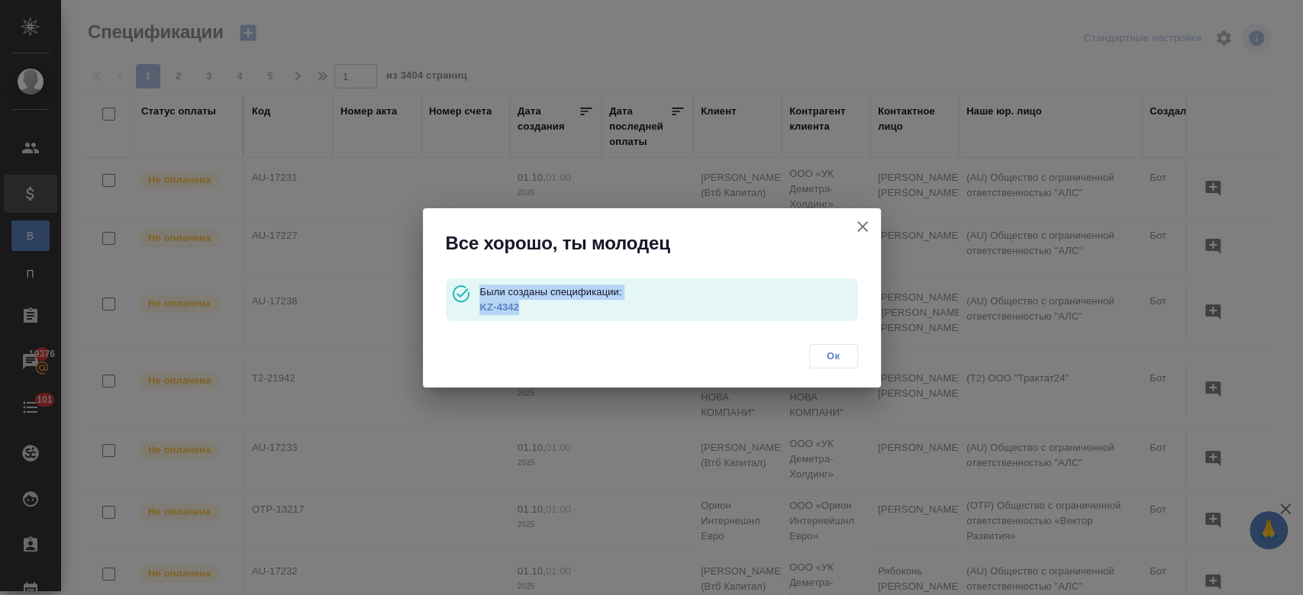
click at [505, 308] on link "KZ-4342" at bounding box center [498, 307] width 39 height 11
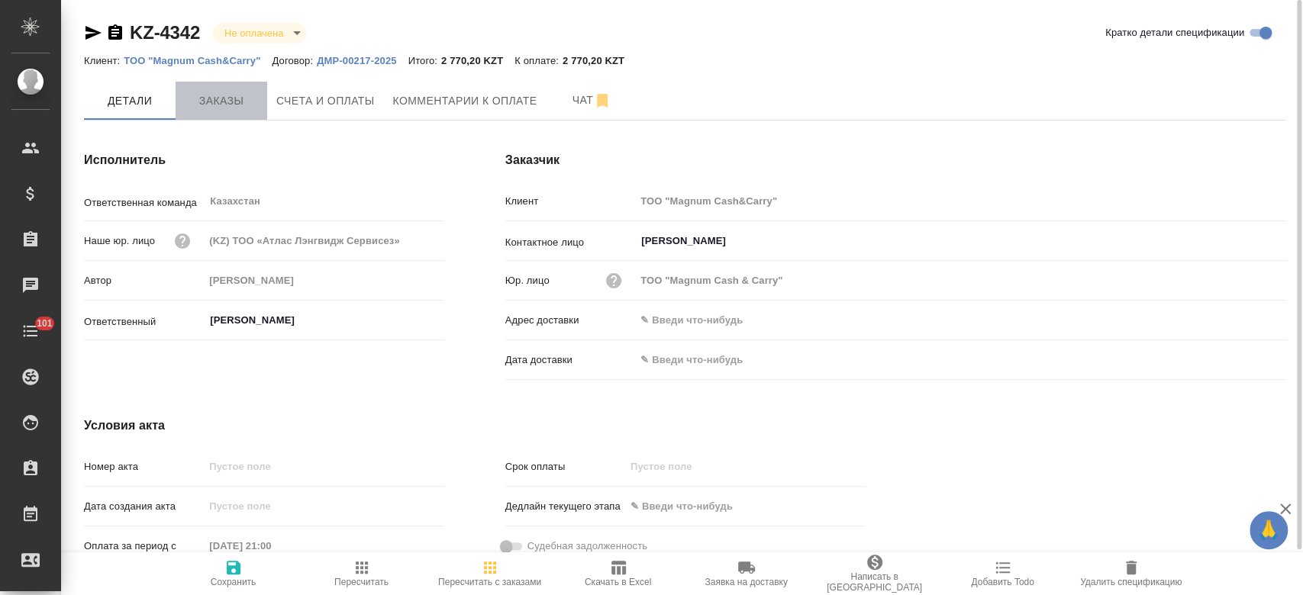
click at [246, 95] on span "Заказы" at bounding box center [221, 101] width 73 height 19
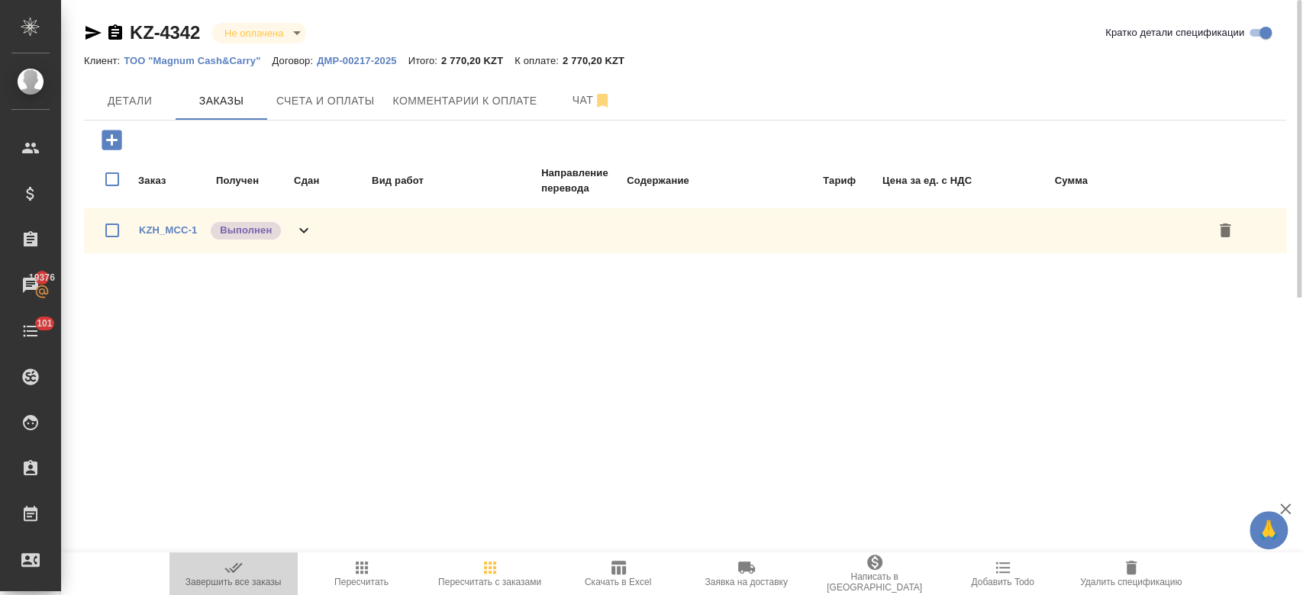
click at [250, 569] on span "Завершить все заказы" at bounding box center [234, 573] width 110 height 29
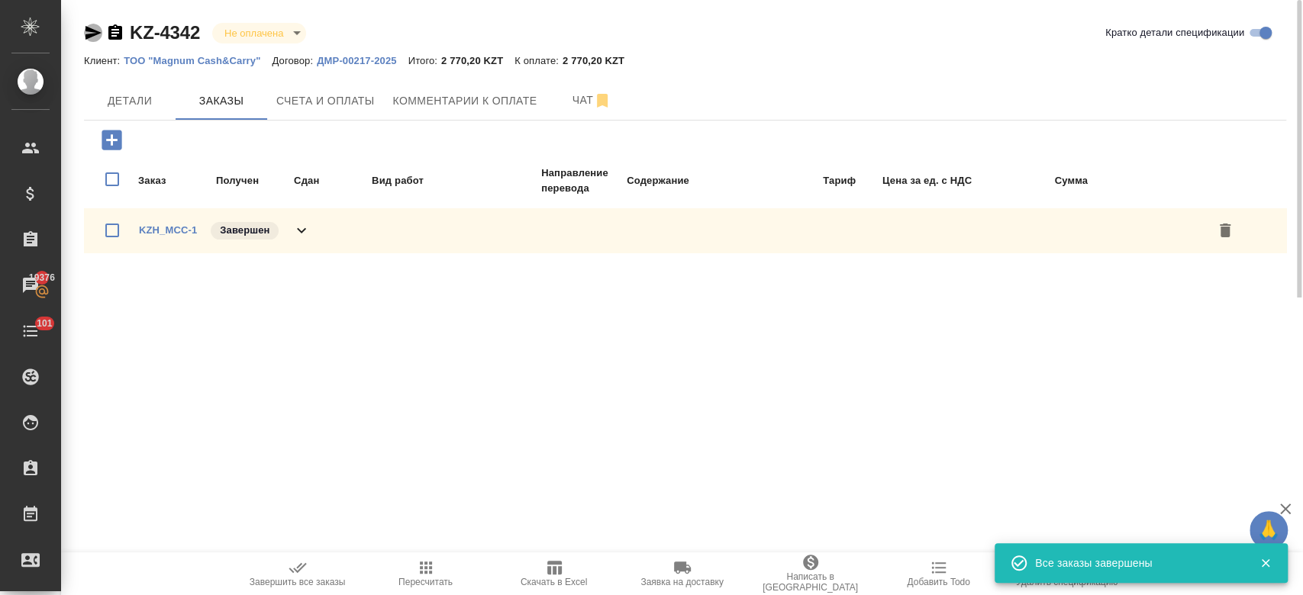
click at [97, 34] on icon "button" at bounding box center [94, 33] width 16 height 14
